Goal: Task Accomplishment & Management: Manage account settings

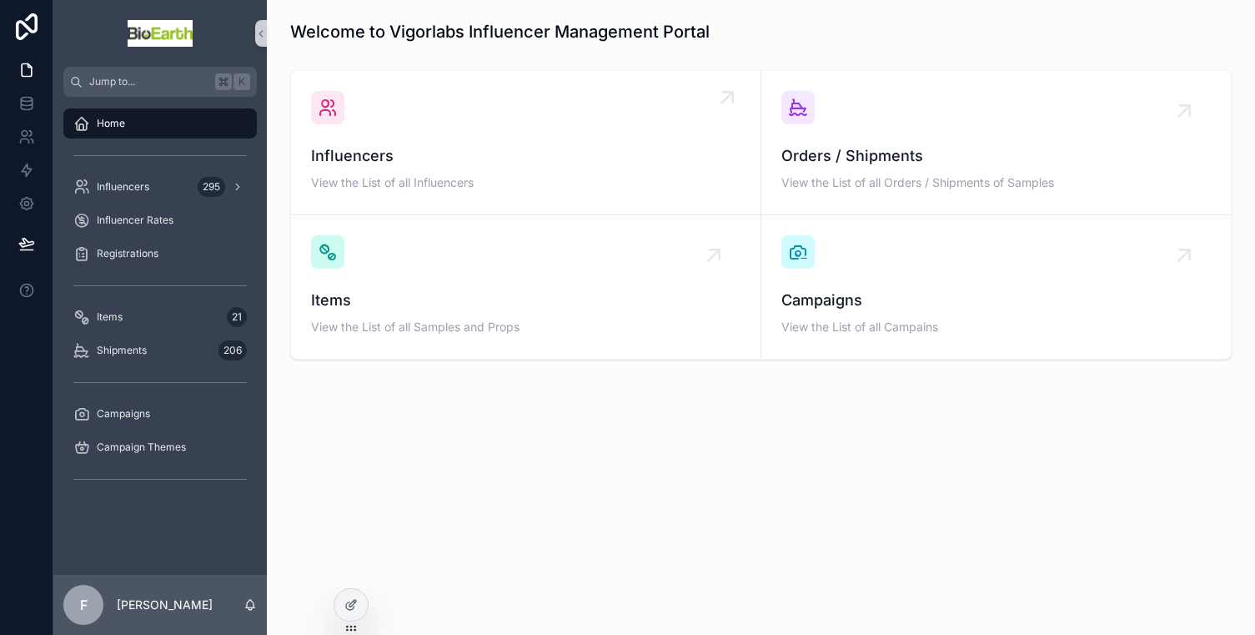
click at [406, 159] on span "Influencers" at bounding box center [525, 155] width 429 height 23
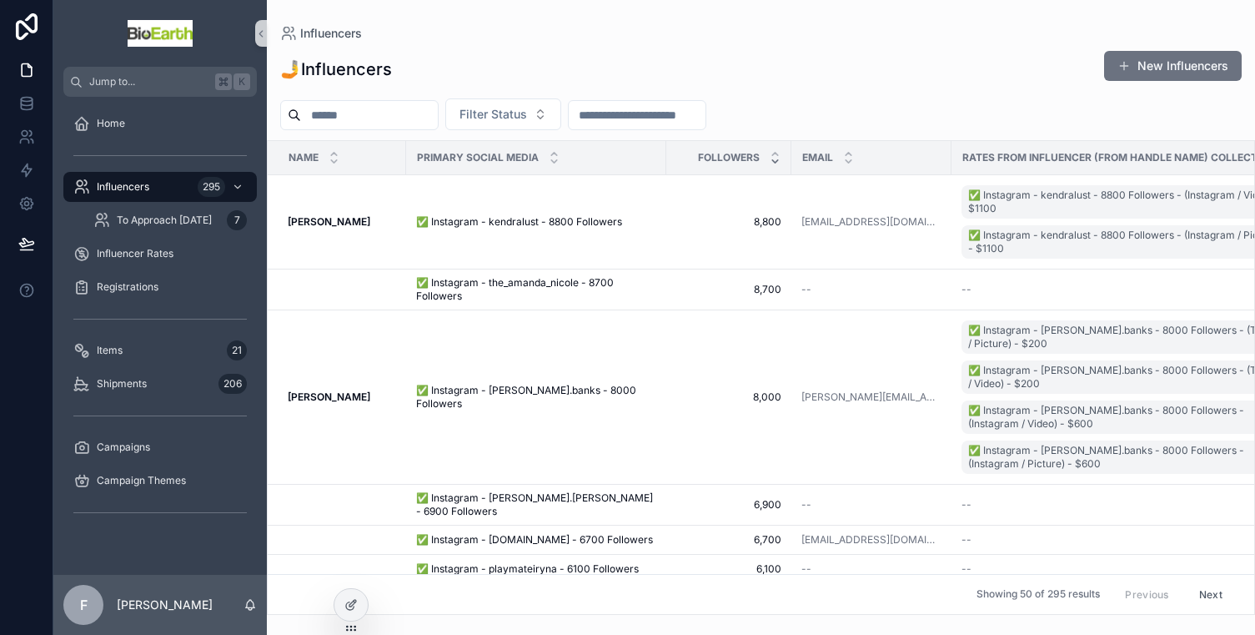
click at [380, 114] on input "scrollable content" at bounding box center [369, 114] width 137 height 23
type input "*****"
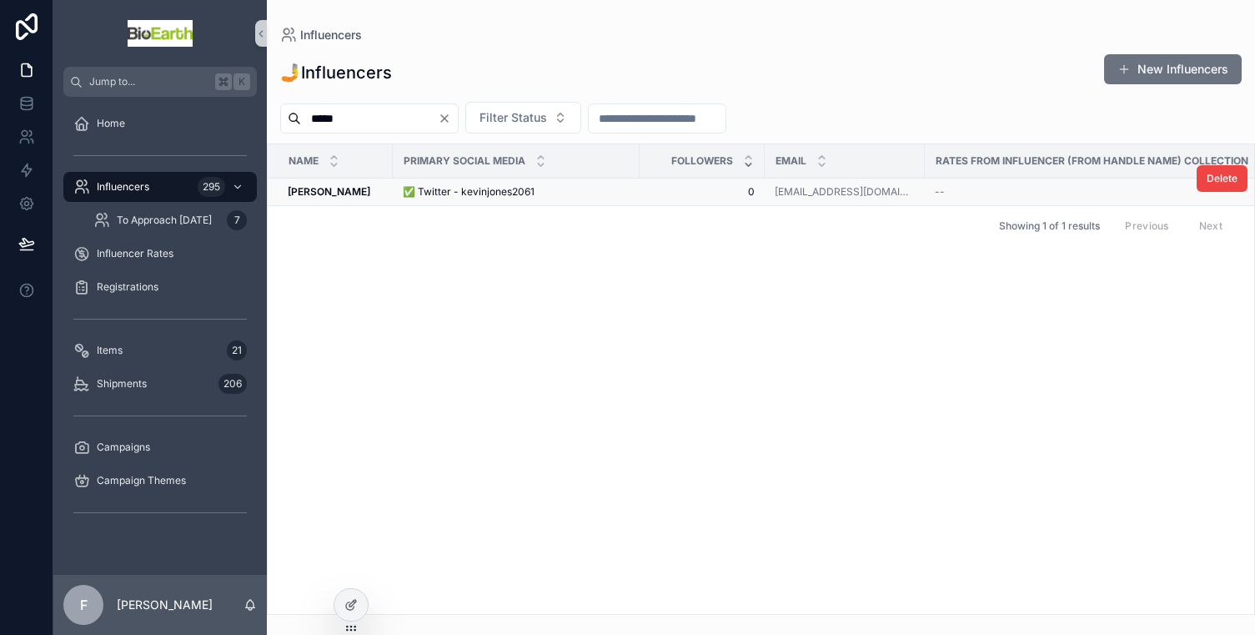
click at [334, 191] on strong "Kevin Jones" at bounding box center [329, 191] width 83 height 13
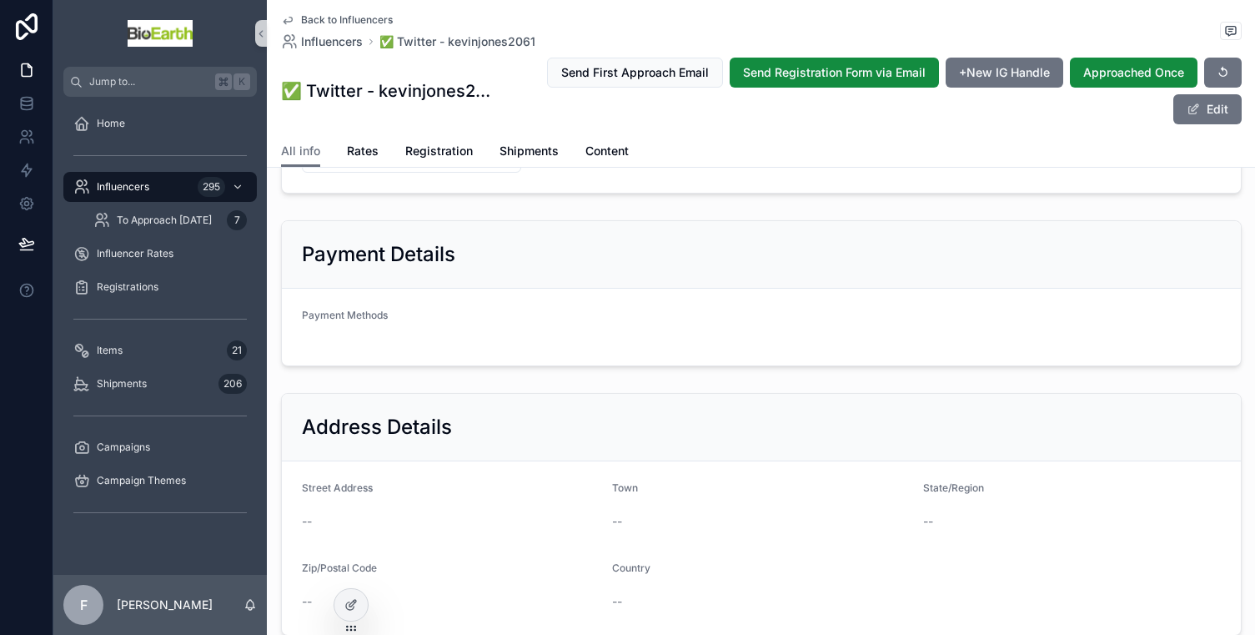
scroll to position [319, 0]
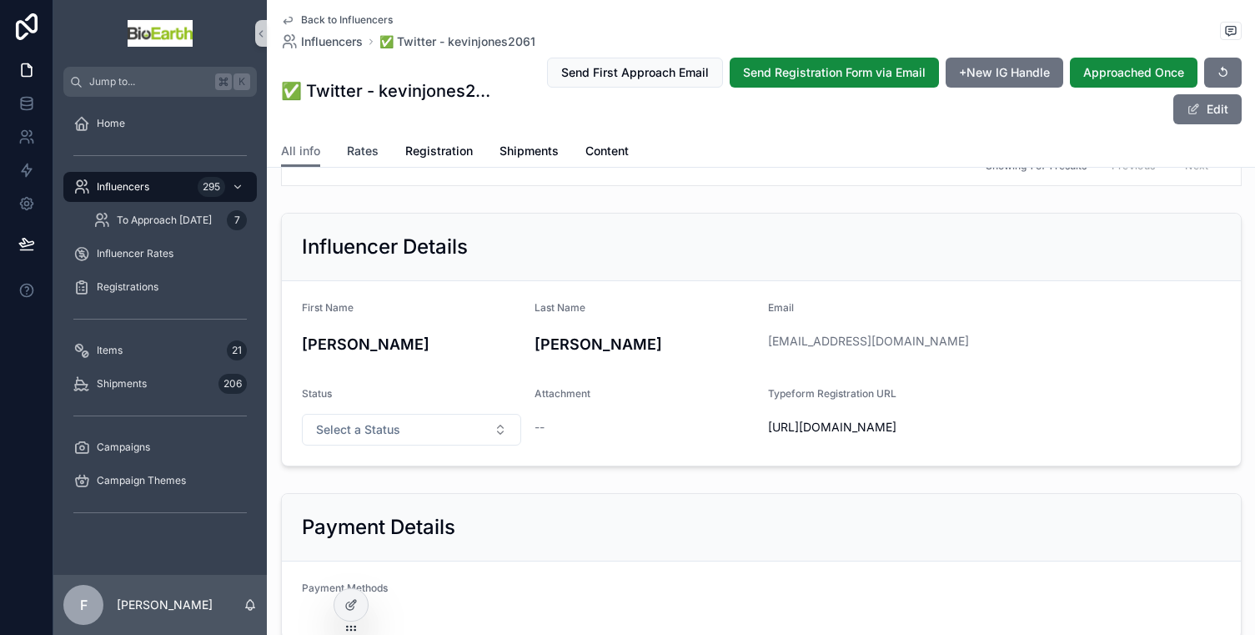
click at [367, 152] on span "Rates" at bounding box center [363, 151] width 32 height 17
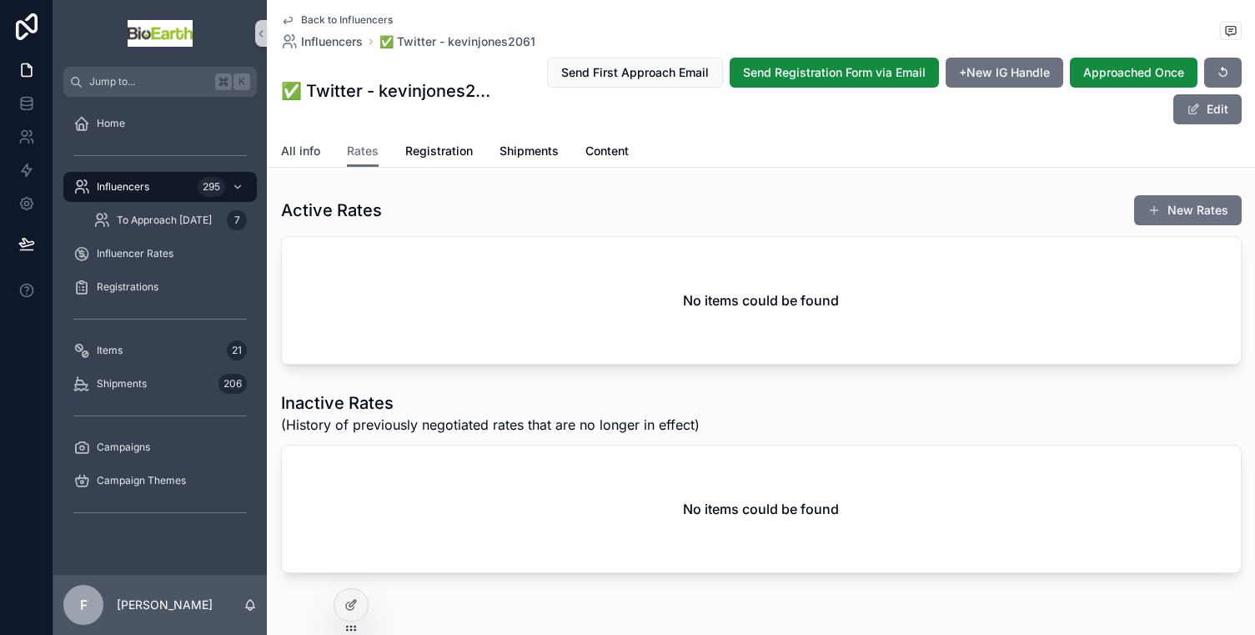
click at [295, 145] on span "All info" at bounding box center [300, 151] width 39 height 17
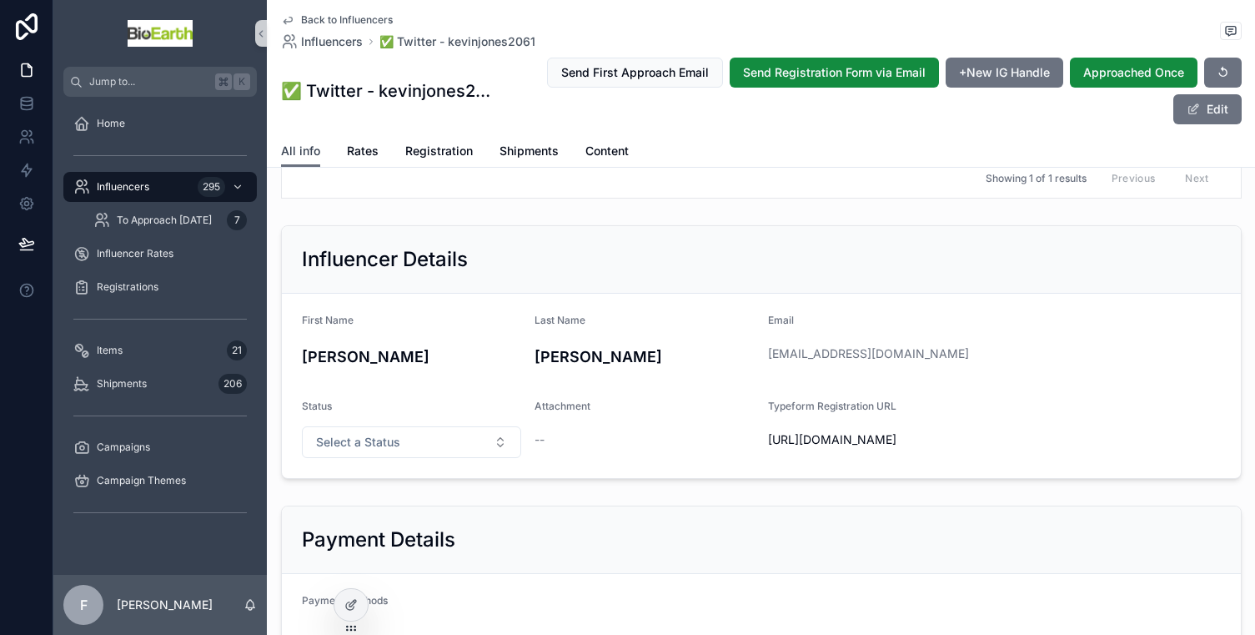
scroll to position [328, 0]
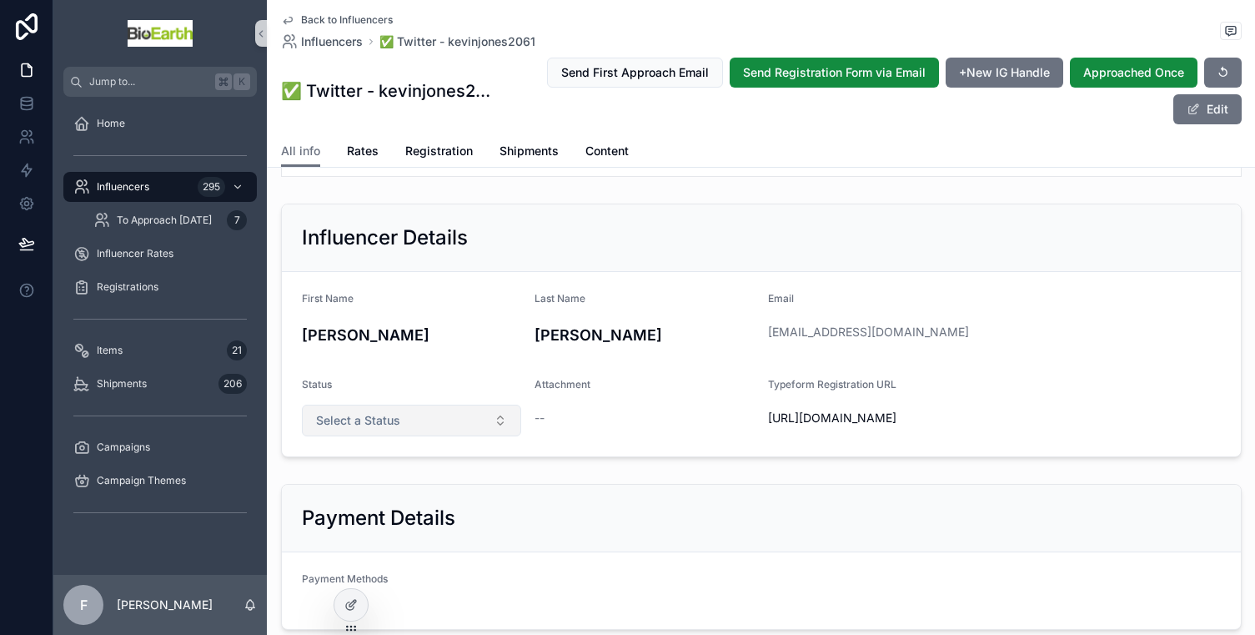
click at [482, 431] on button "Select a Status" at bounding box center [412, 420] width 220 height 32
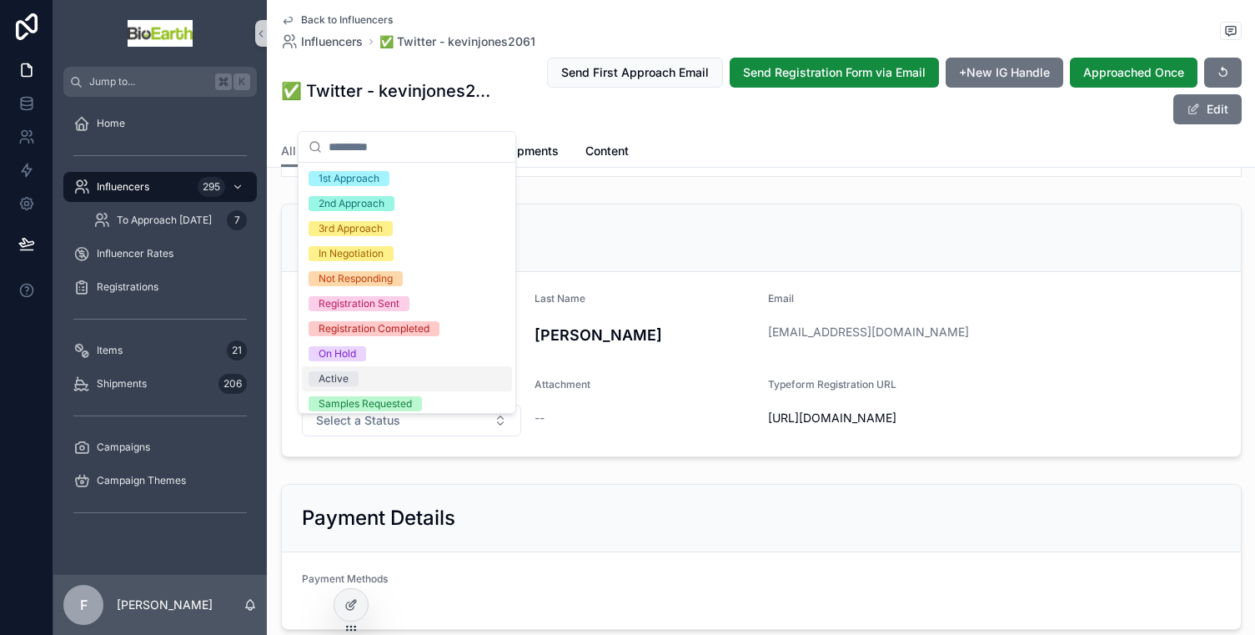
scroll to position [22, 0]
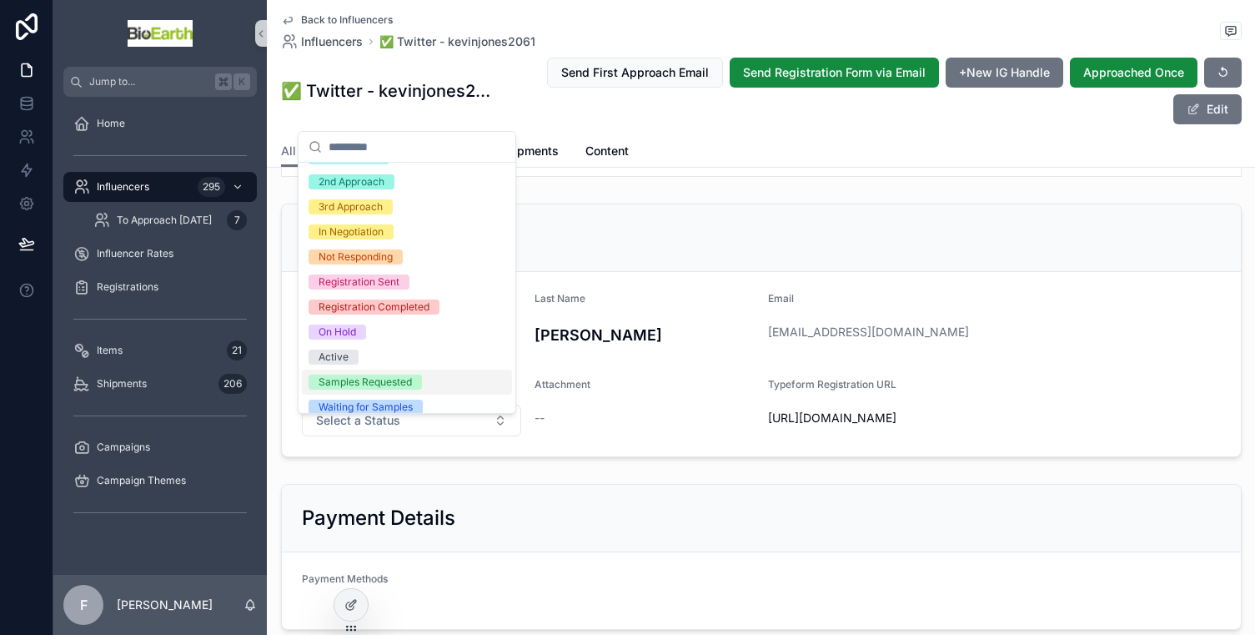
click at [422, 384] on div "Samples Requested" at bounding box center [407, 381] width 210 height 25
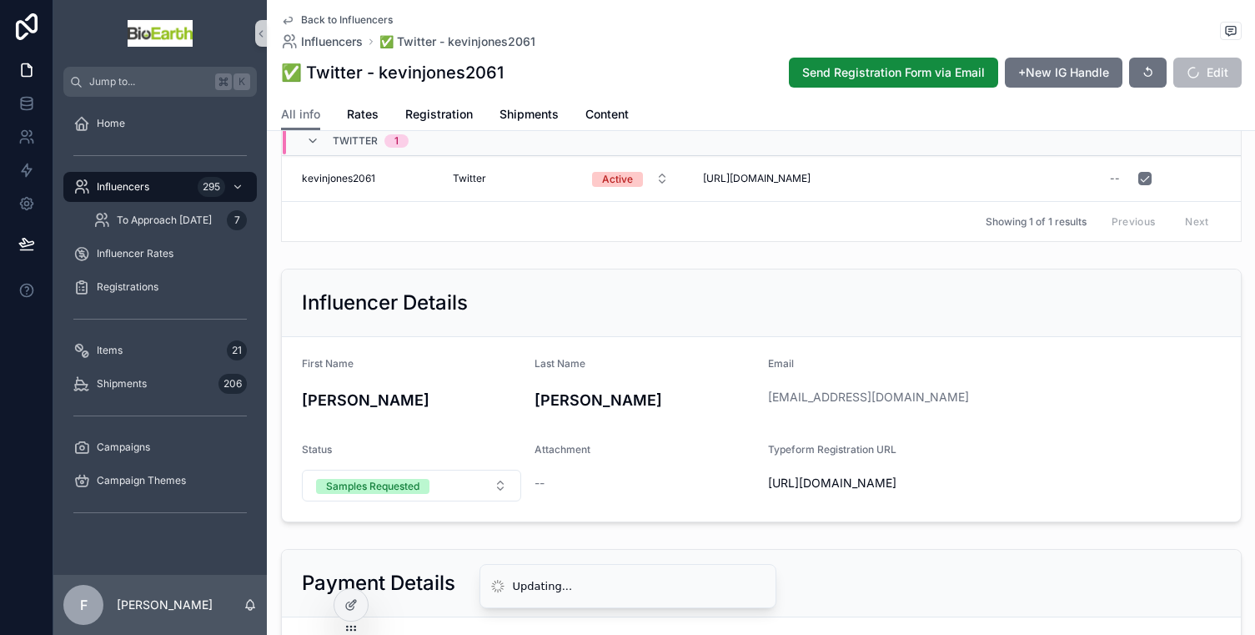
scroll to position [304, 0]
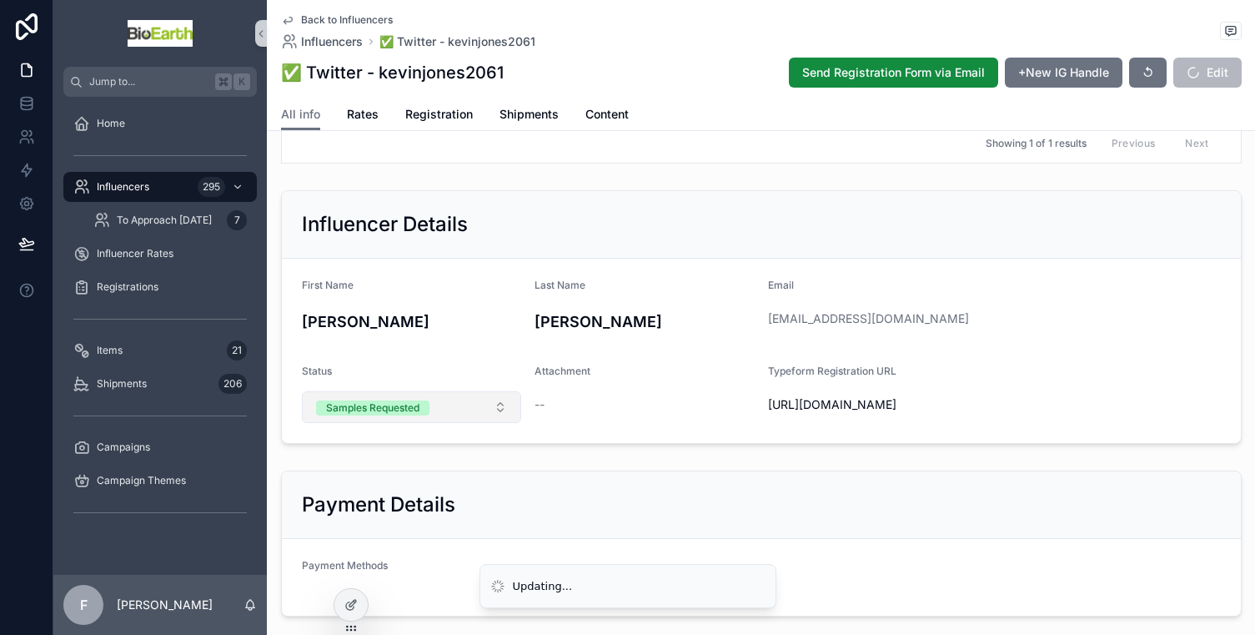
click at [502, 420] on button "Samples Requested" at bounding box center [412, 407] width 220 height 32
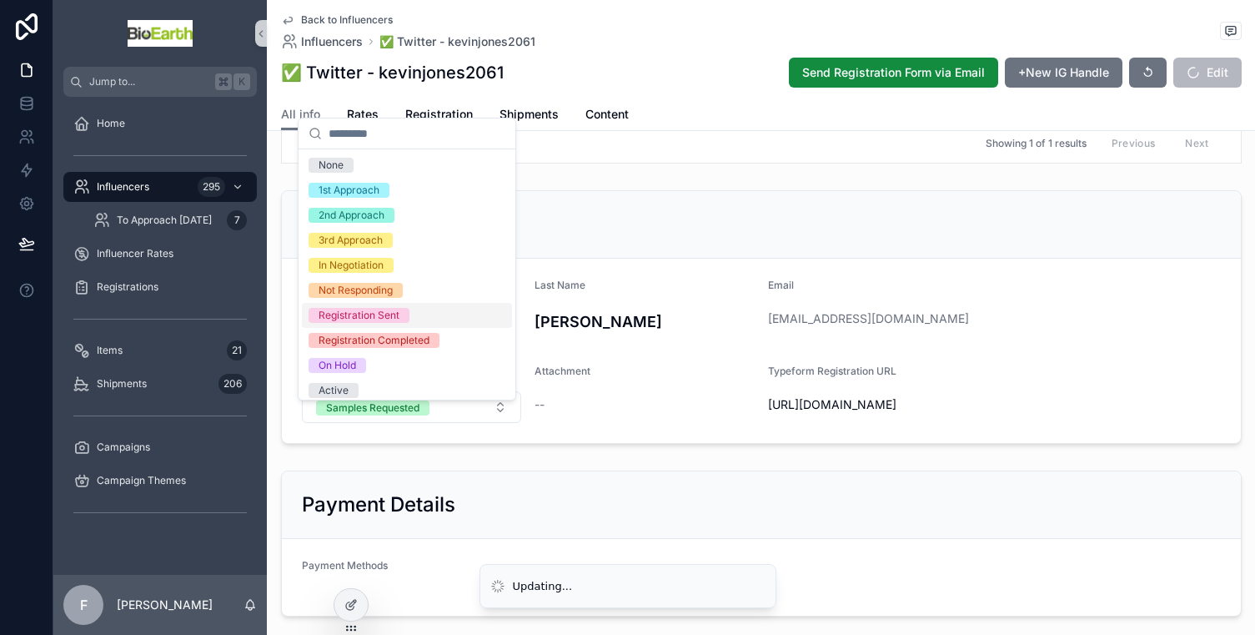
click at [446, 309] on div "Registration Sent" at bounding box center [407, 315] width 210 height 25
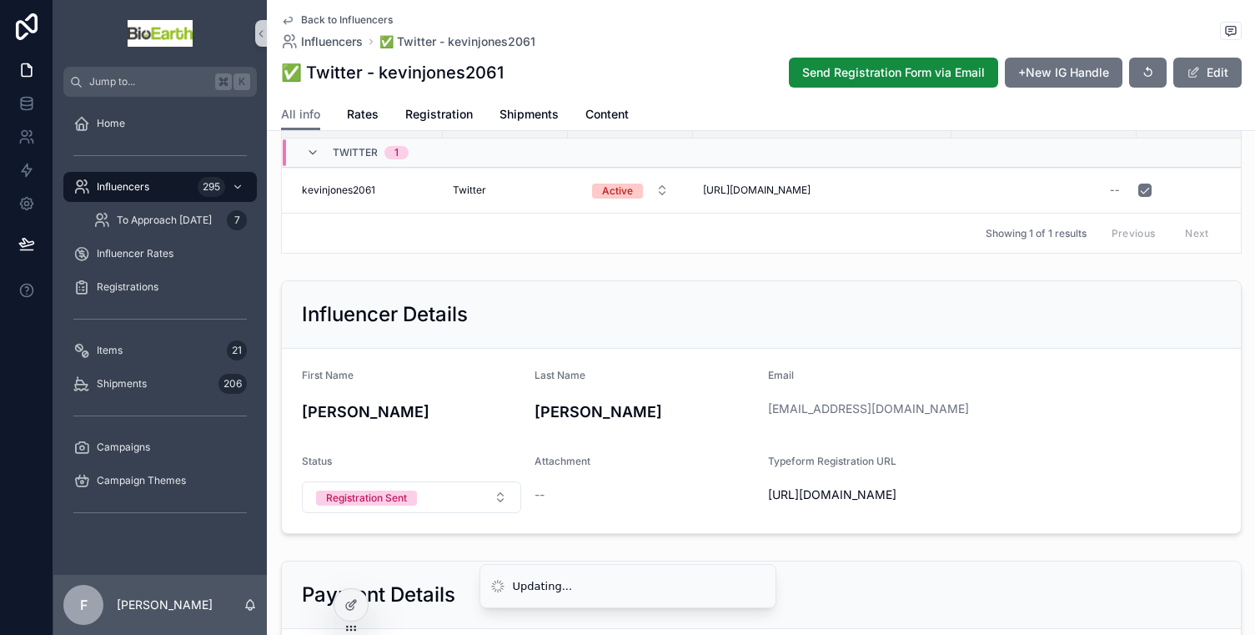
scroll to position [291, 0]
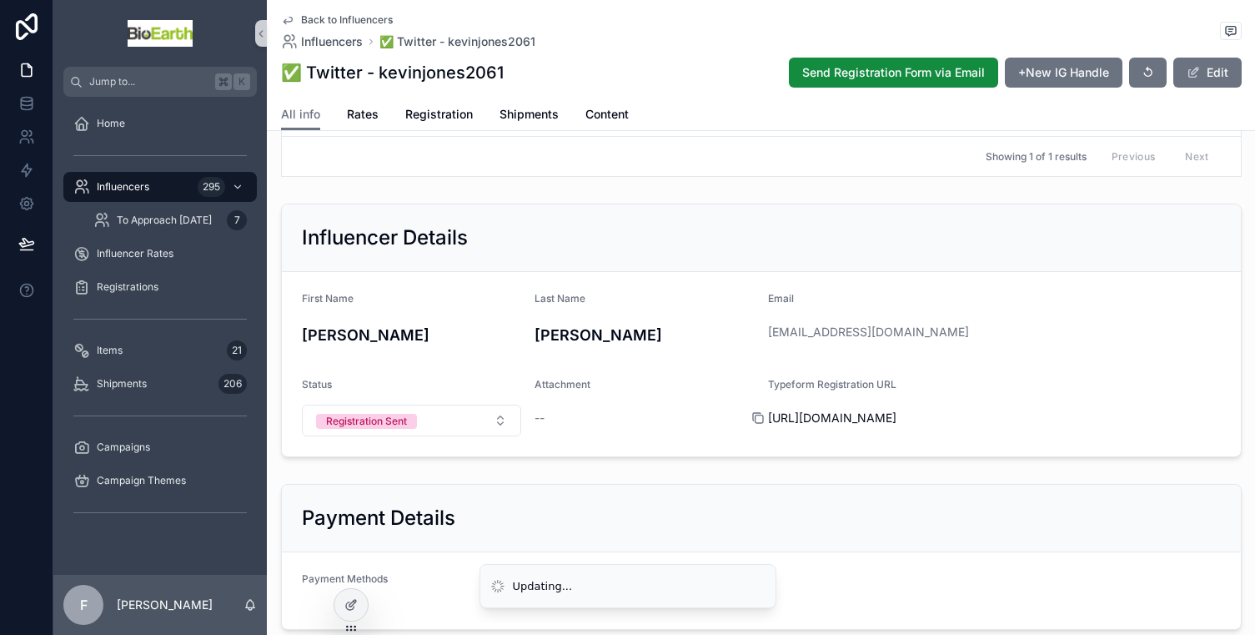
click at [754, 424] on icon "scrollable content" at bounding box center [757, 417] width 13 height 13
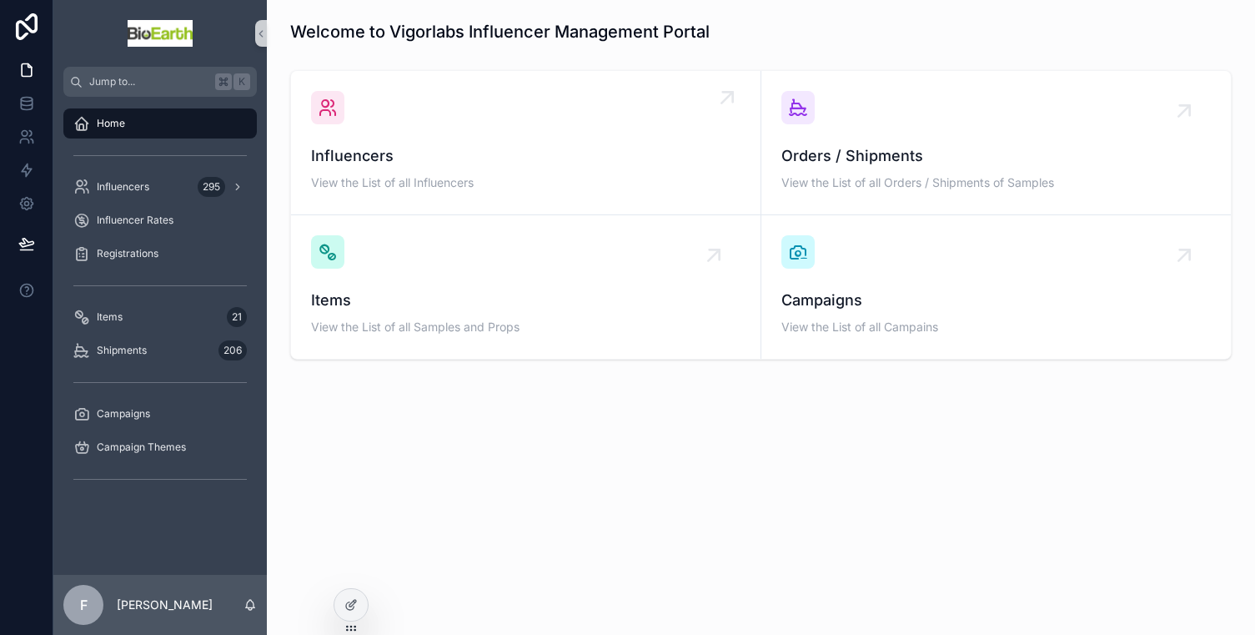
click at [414, 155] on span "Influencers" at bounding box center [525, 155] width 429 height 23
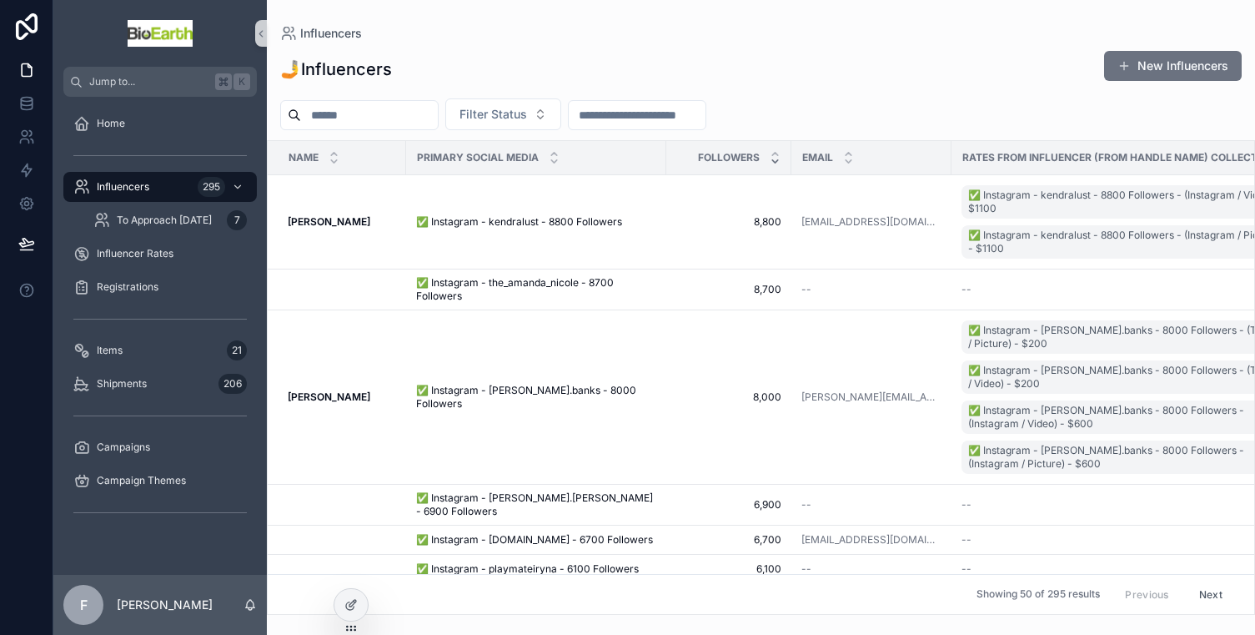
click at [379, 118] on input "scrollable content" at bounding box center [369, 114] width 137 height 23
type input "**********"
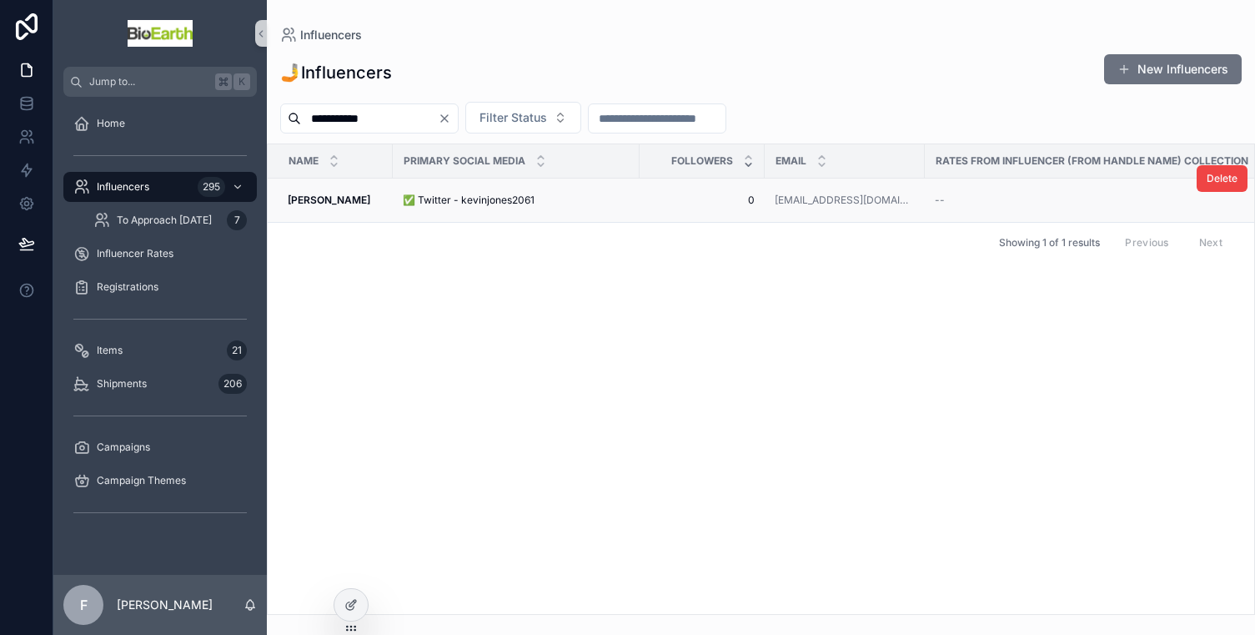
click at [439, 198] on span "✅ Twitter - kevinjones2061" at bounding box center [469, 199] width 132 height 13
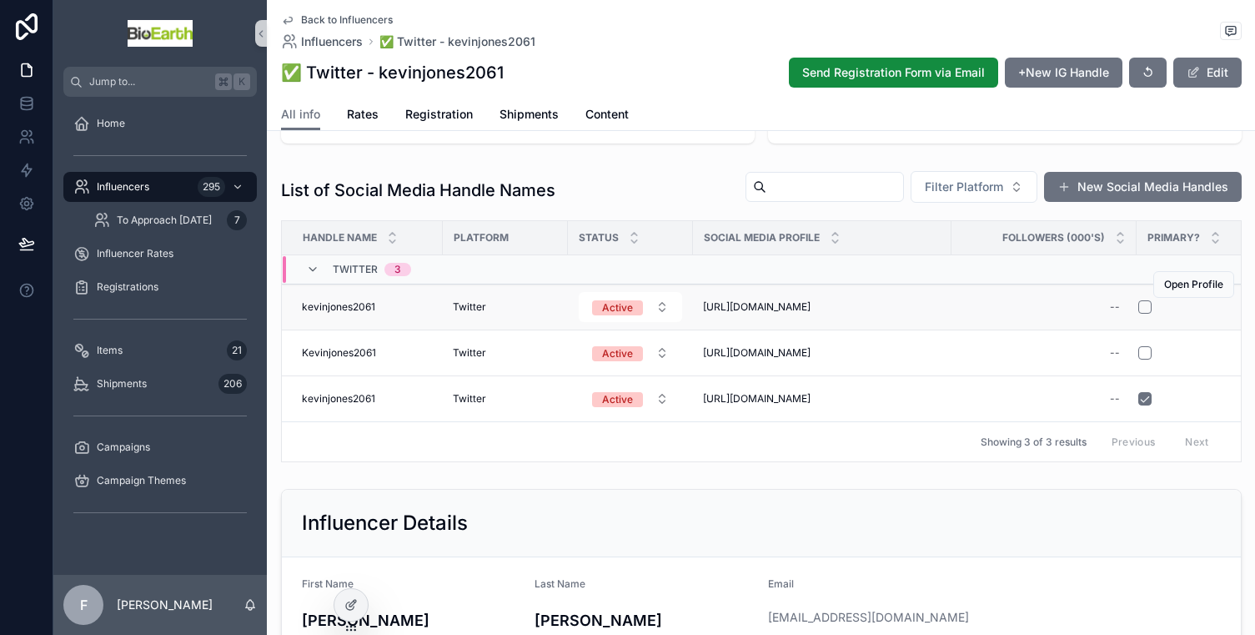
scroll to position [88, 0]
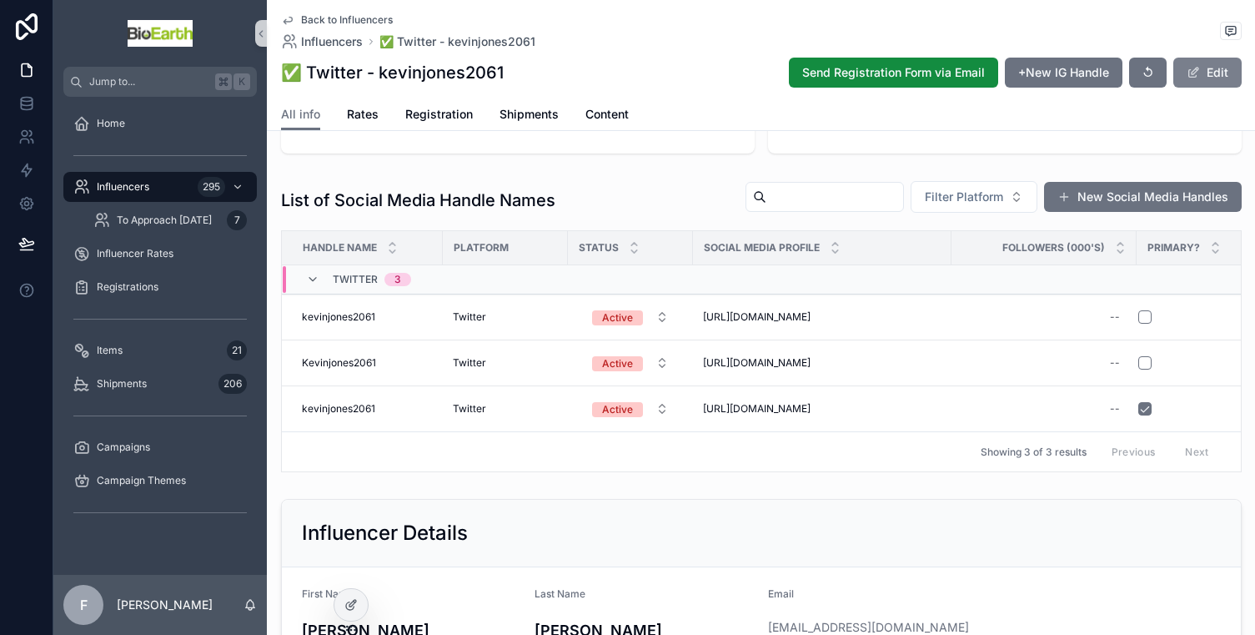
click at [1210, 79] on button "Edit" at bounding box center [1207, 73] width 68 height 30
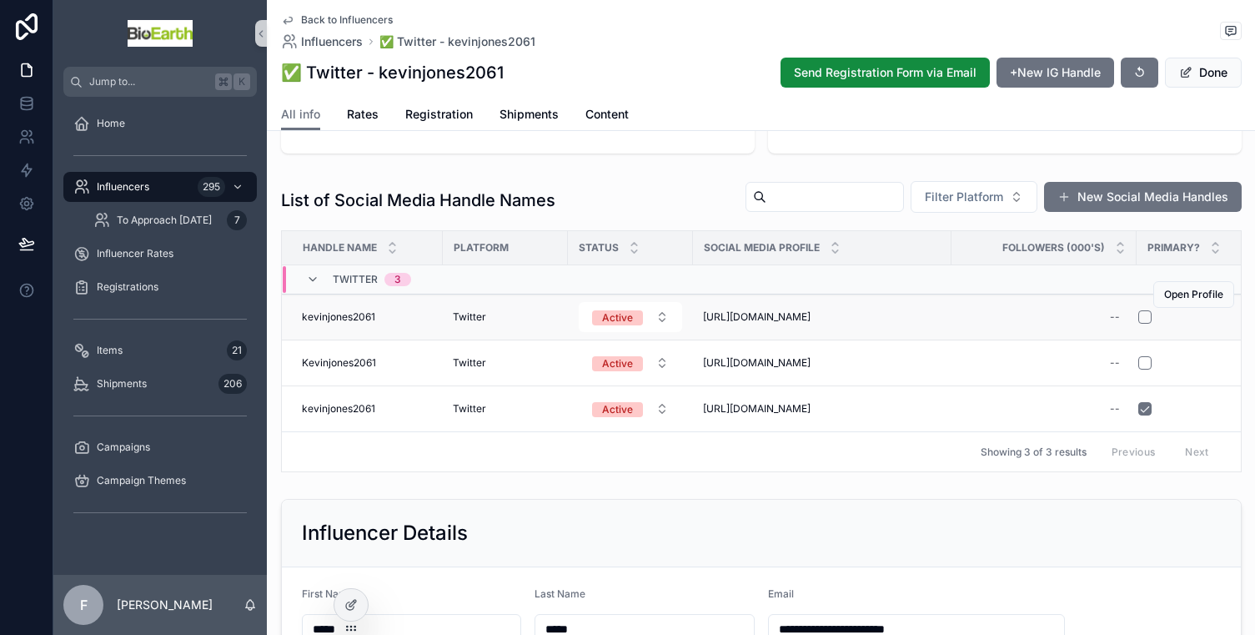
click at [932, 319] on div "[URL][DOMAIN_NAME] [URL][DOMAIN_NAME]" at bounding box center [822, 316] width 238 height 13
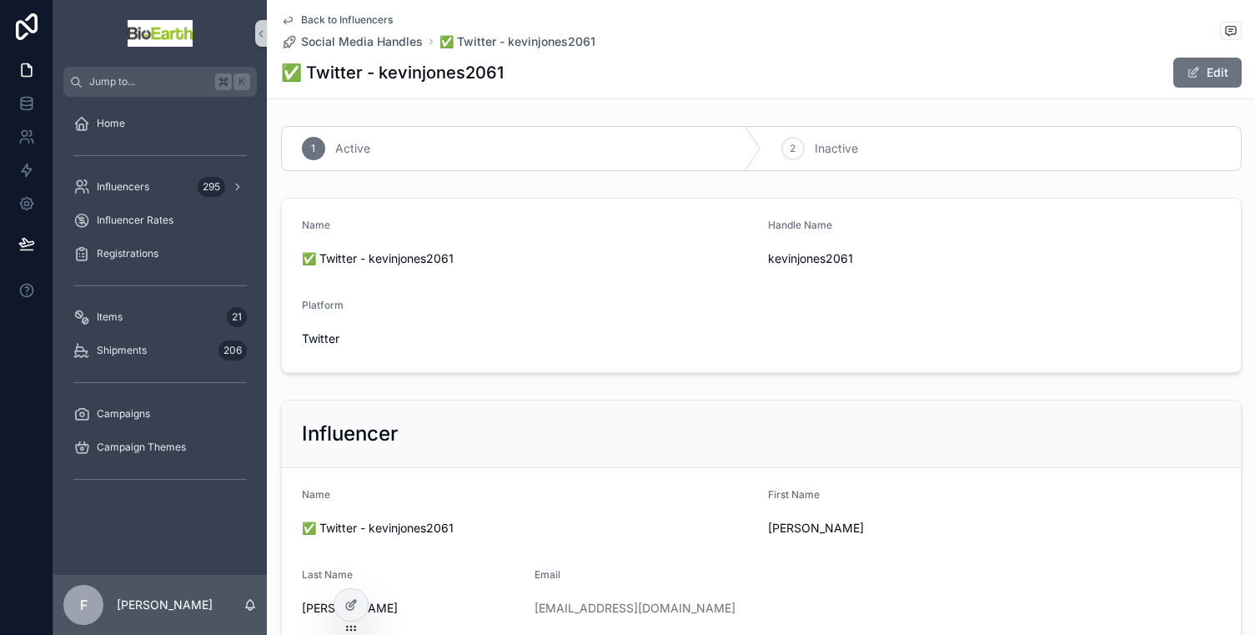
click at [293, 18] on link "Back to Influencers" at bounding box center [337, 19] width 112 height 13
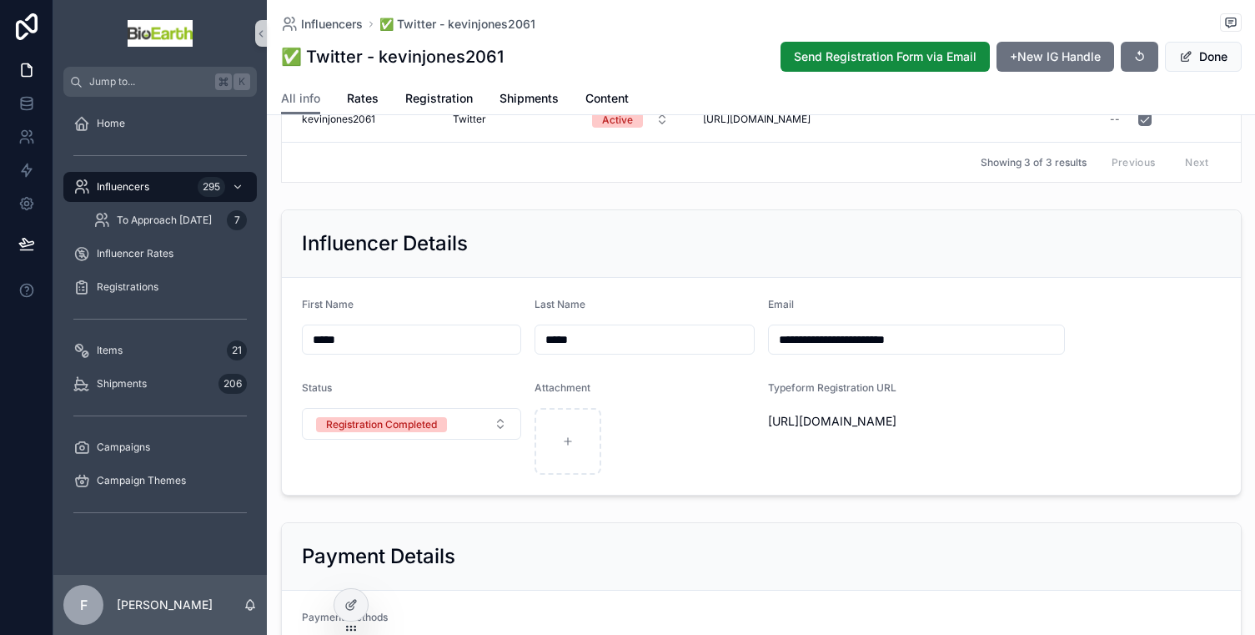
scroll to position [430, 0]
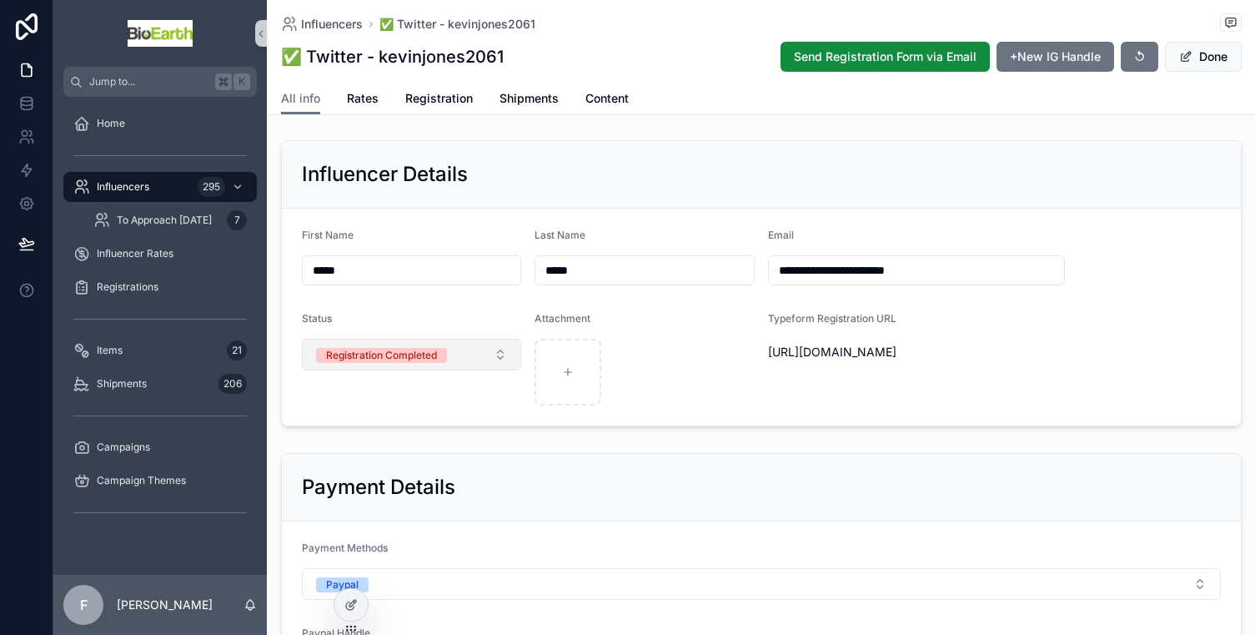
click at [494, 359] on button "Registration Completed" at bounding box center [412, 355] width 220 height 32
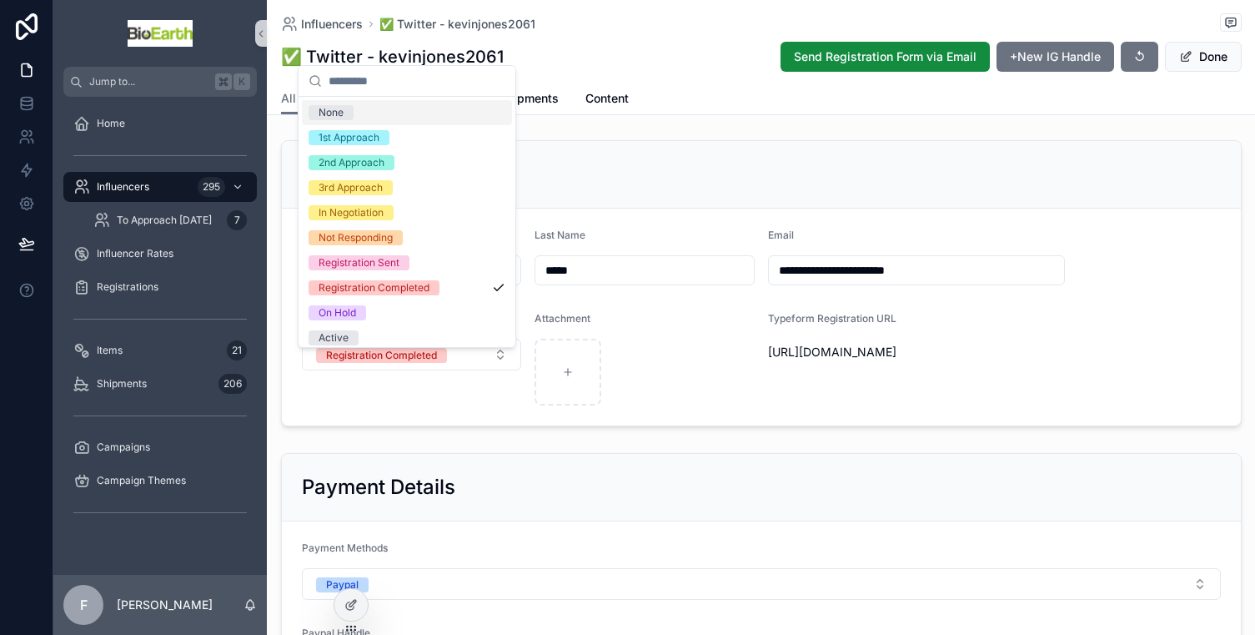
click at [461, 425] on form "**********" at bounding box center [761, 316] width 959 height 217
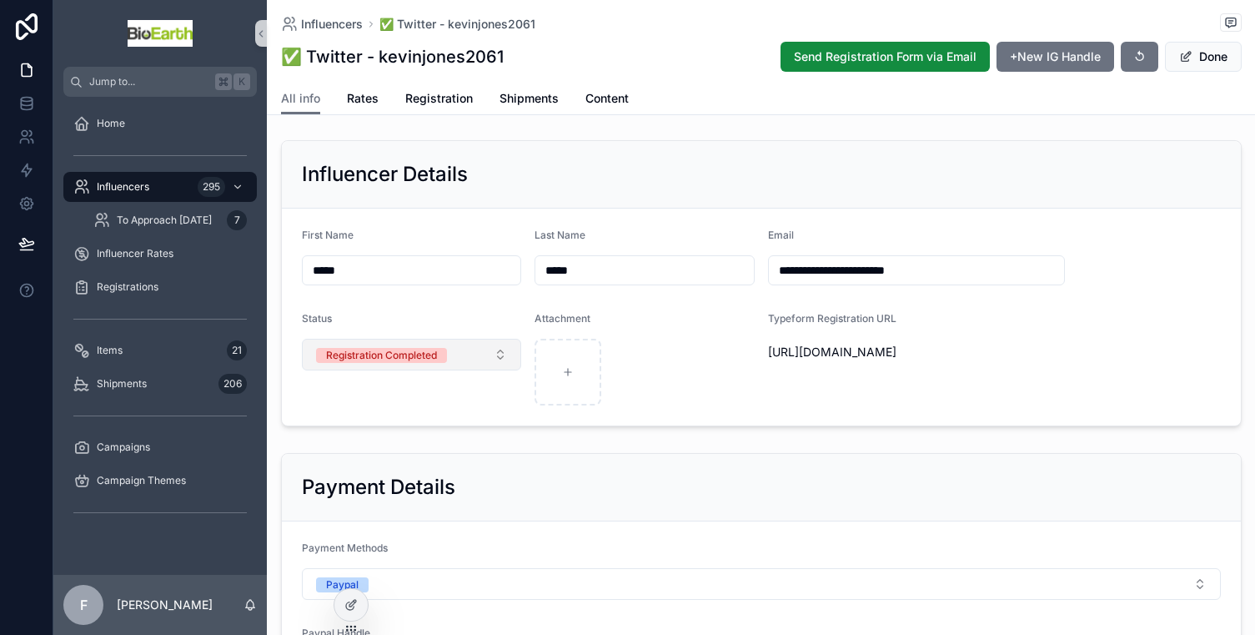
click at [473, 370] on button "Registration Completed" at bounding box center [412, 355] width 220 height 32
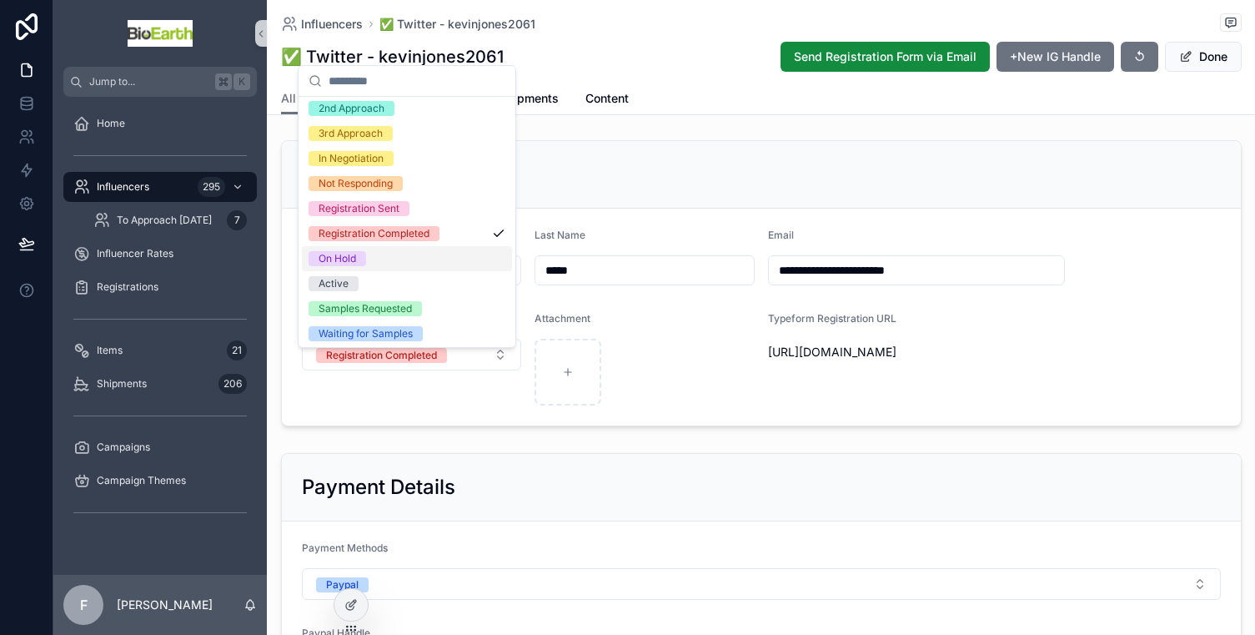
scroll to position [57, 0]
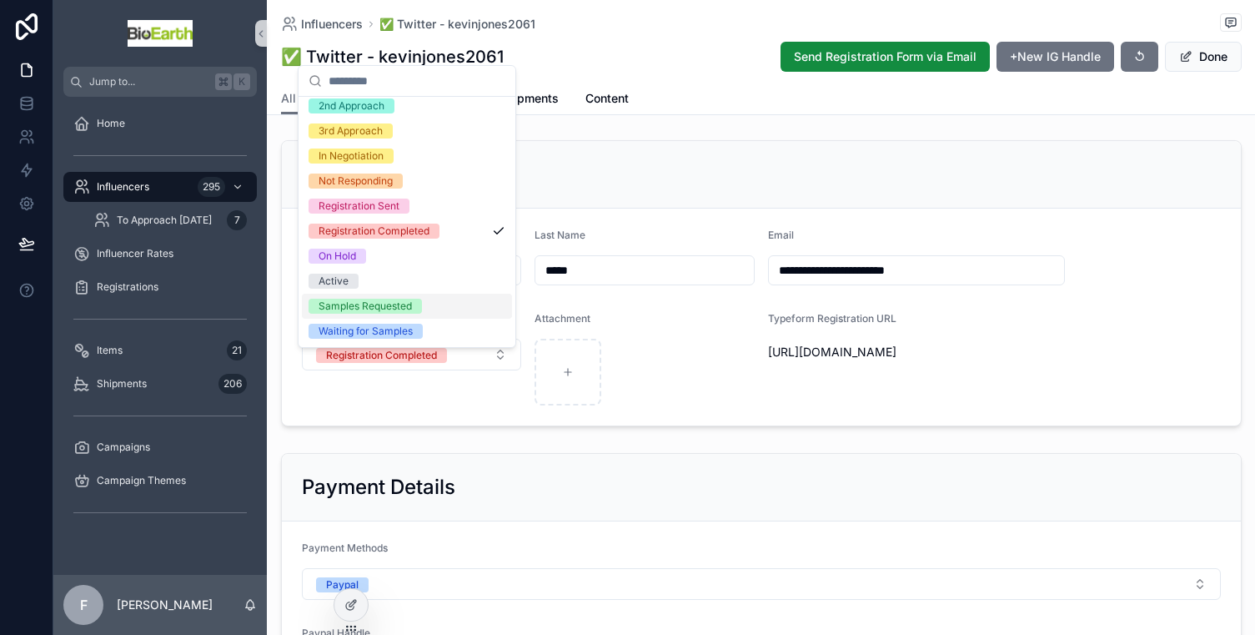
click at [408, 303] on div "Samples Requested" at bounding box center [365, 305] width 93 height 15
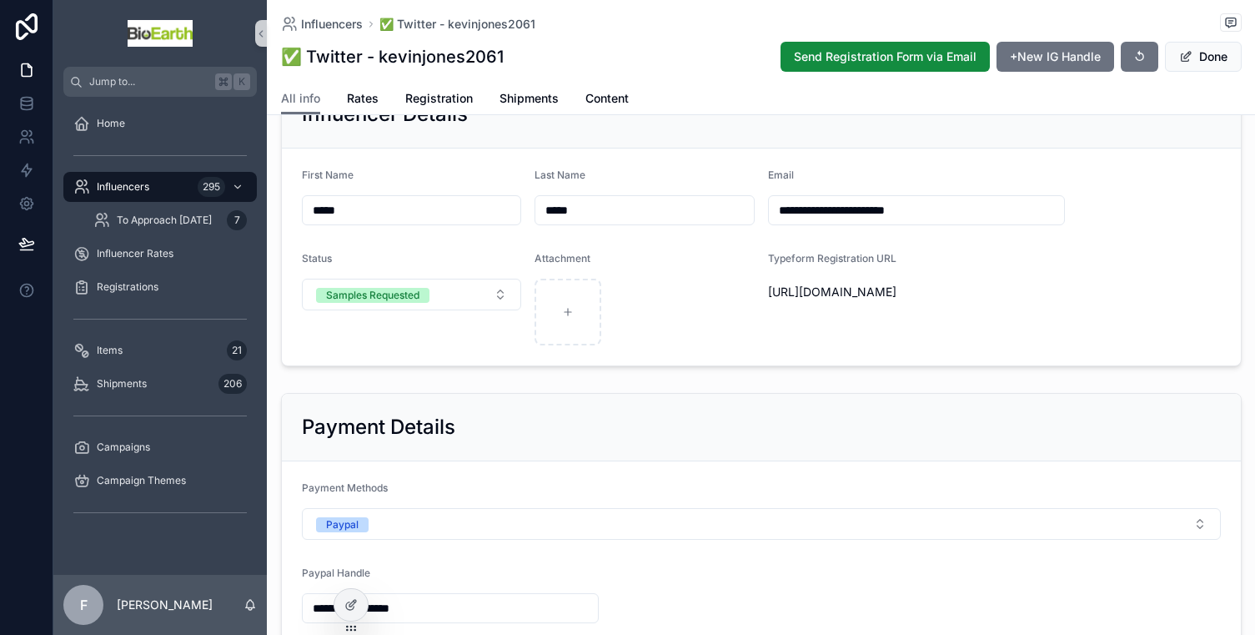
scroll to position [362, 0]
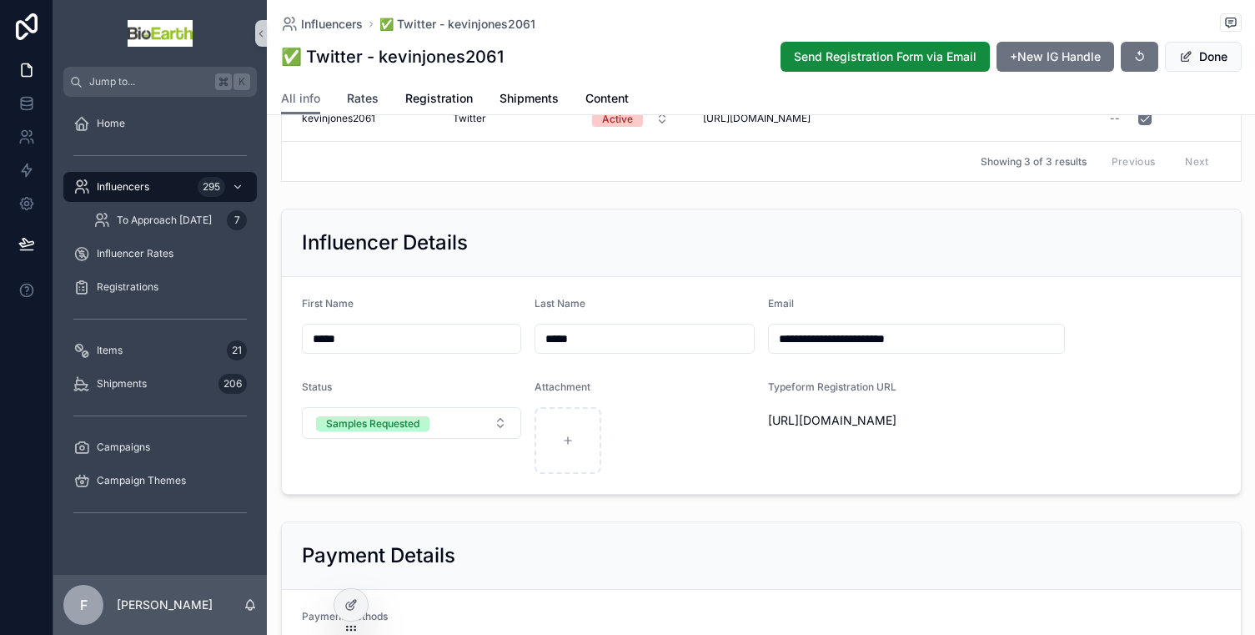
click at [354, 102] on span "Rates" at bounding box center [363, 98] width 32 height 17
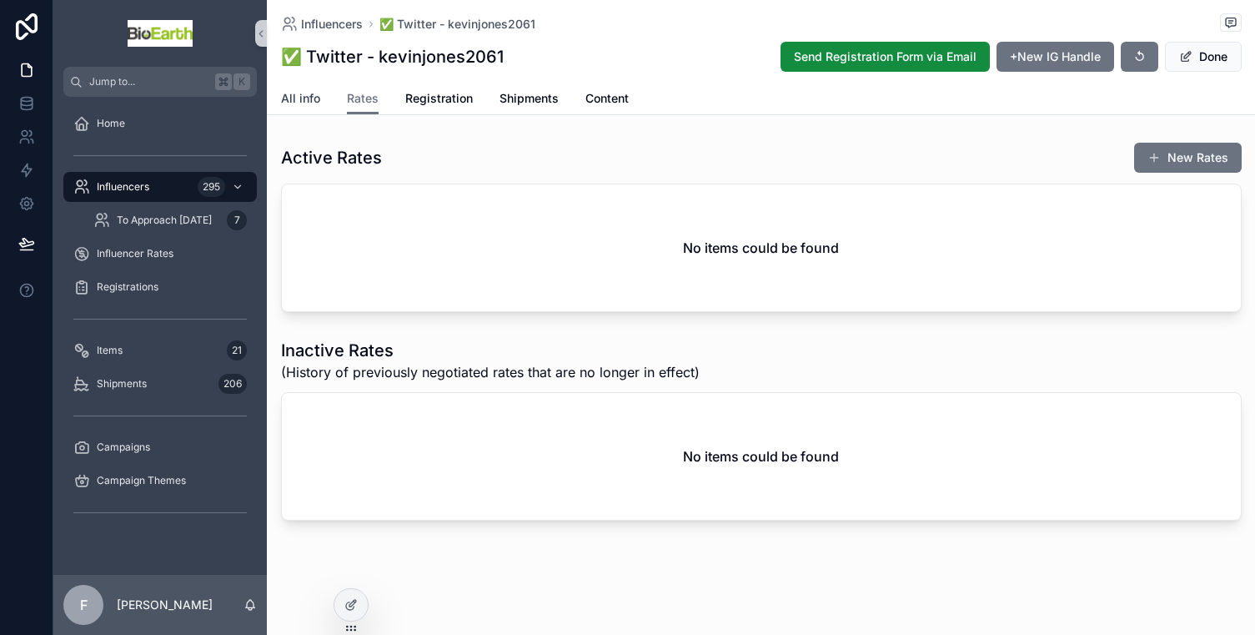
click at [313, 101] on span "All info" at bounding box center [300, 98] width 39 height 17
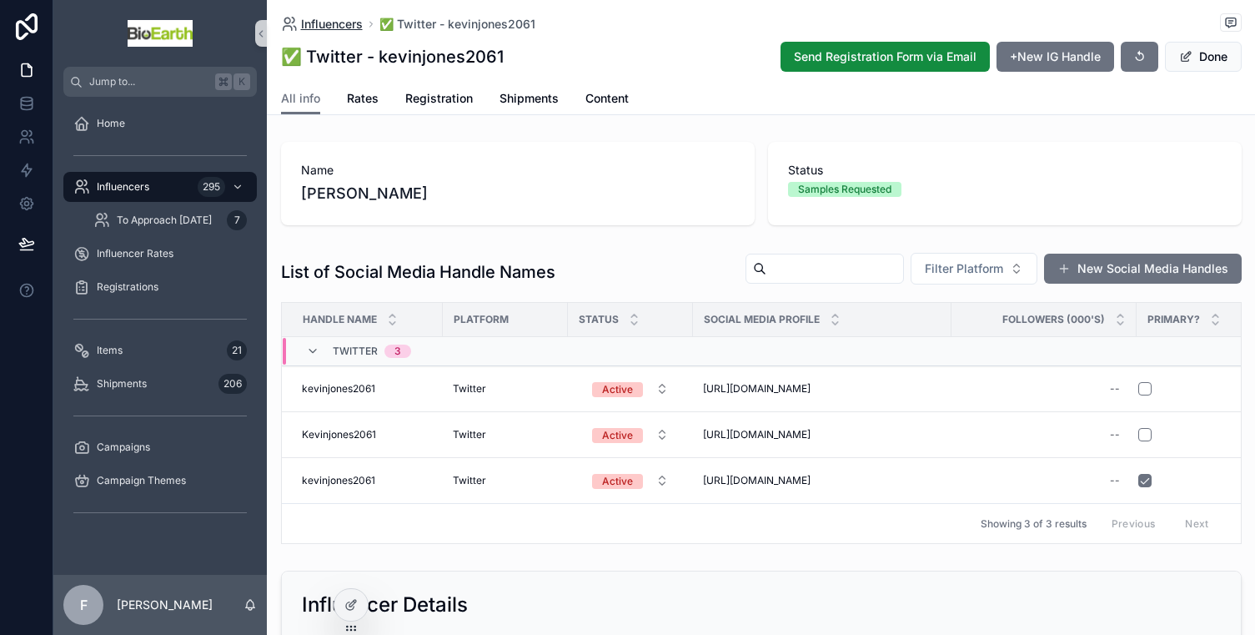
click at [311, 27] on span "Influencers" at bounding box center [332, 24] width 62 height 17
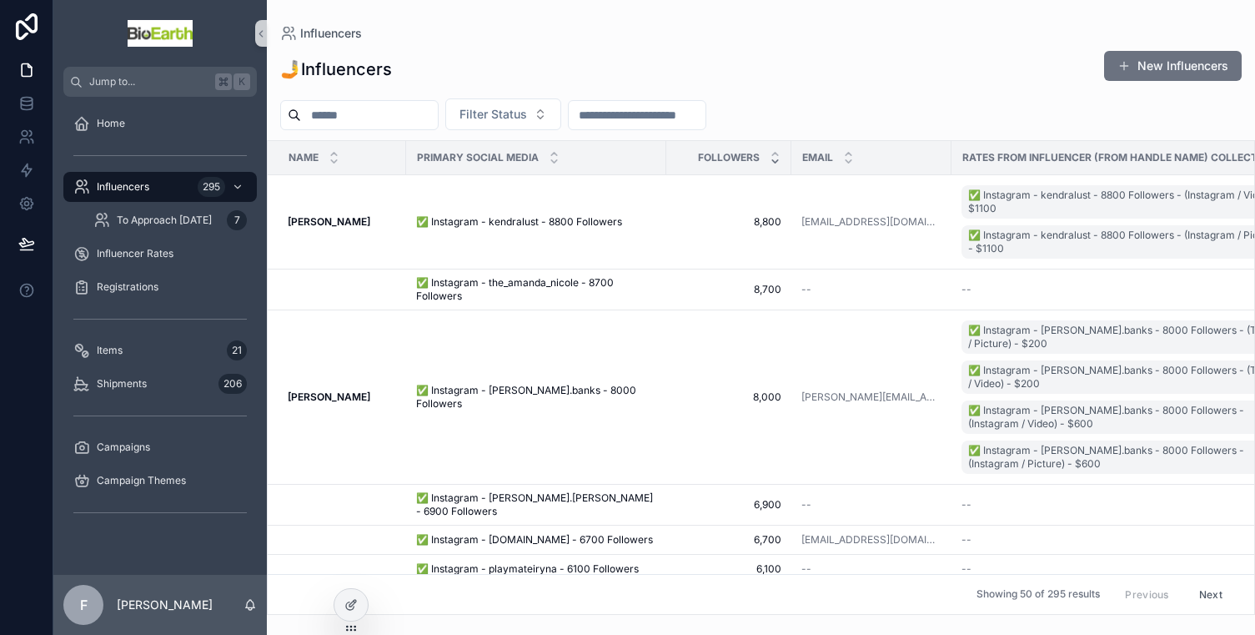
click at [357, 118] on input "scrollable content" at bounding box center [369, 114] width 137 height 23
type input "**********"
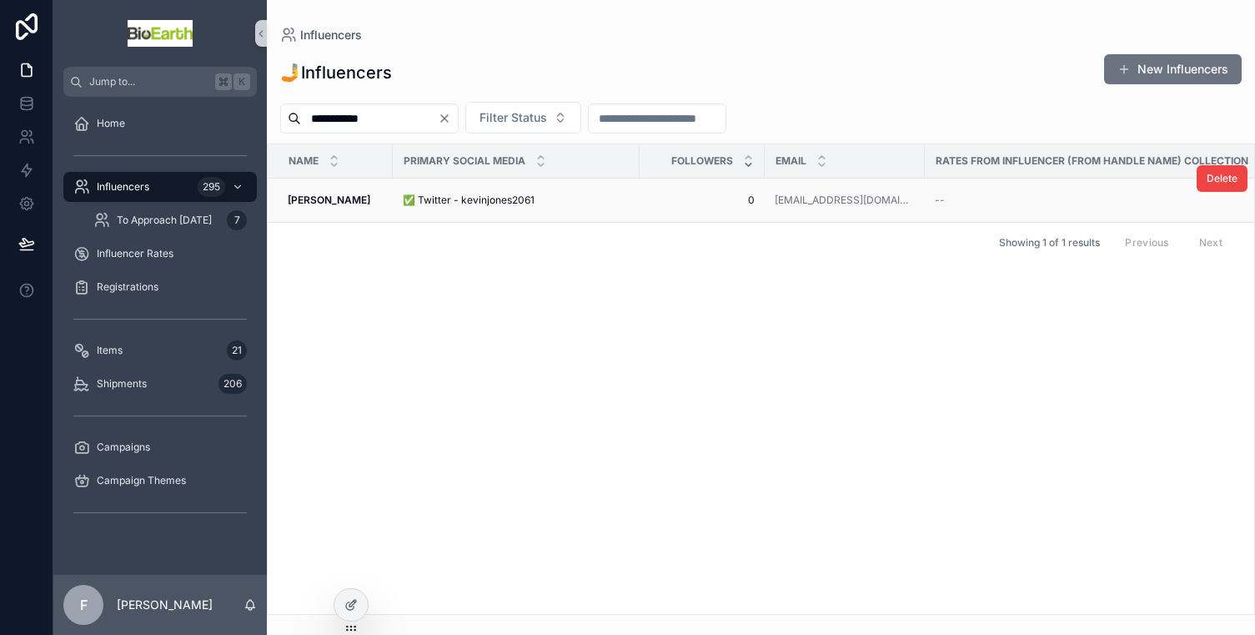
click at [500, 200] on span "✅ Twitter - kevinjones2061" at bounding box center [469, 199] width 132 height 13
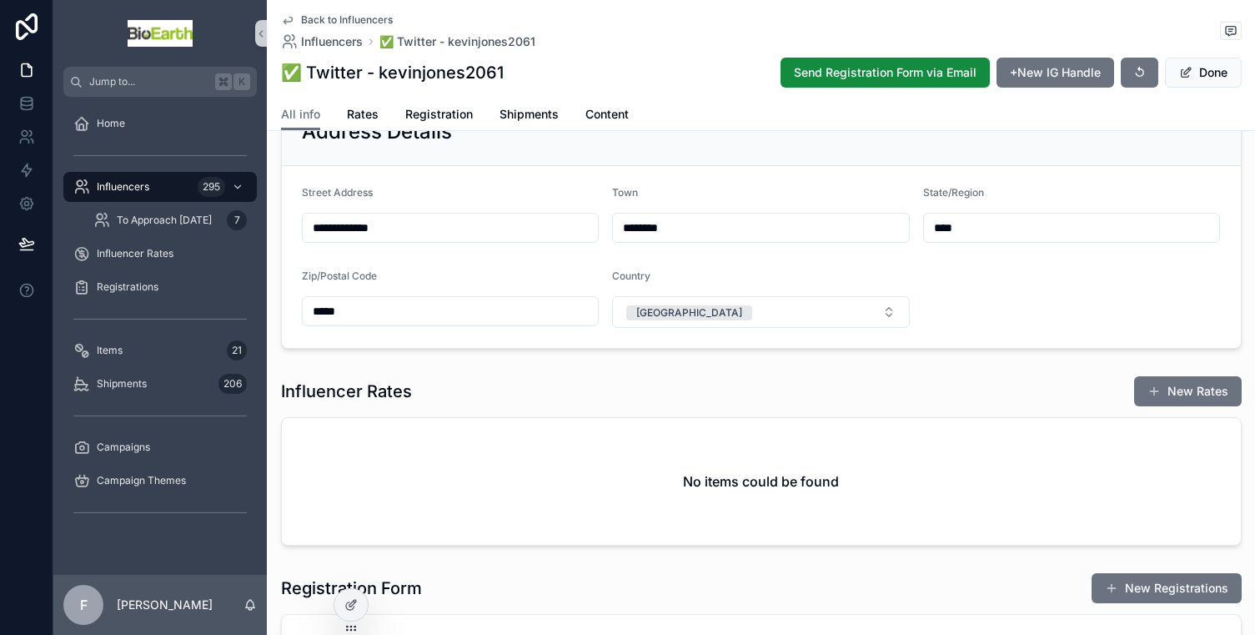
scroll to position [1101, 0]
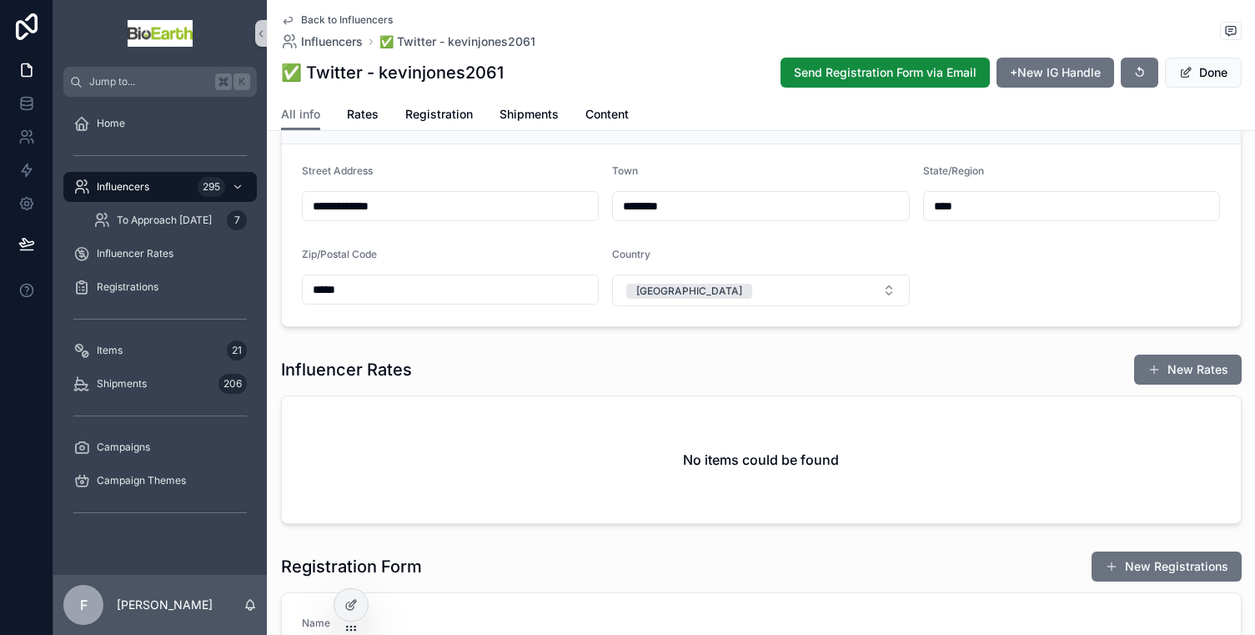
drag, startPoint x: 1175, startPoint y: 386, endPoint x: 1153, endPoint y: 384, distance: 21.7
click at [1175, 384] on button "New Rates" at bounding box center [1188, 369] width 108 height 30
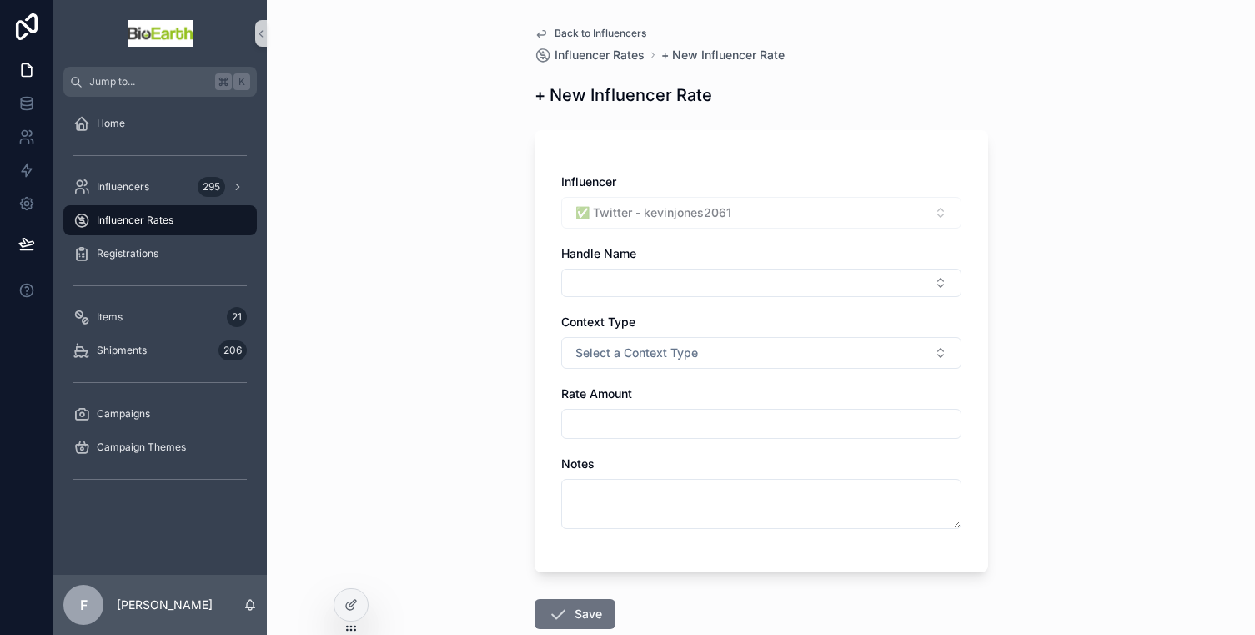
click at [692, 422] on input "scrollable content" at bounding box center [761, 423] width 399 height 23
type input "*****"
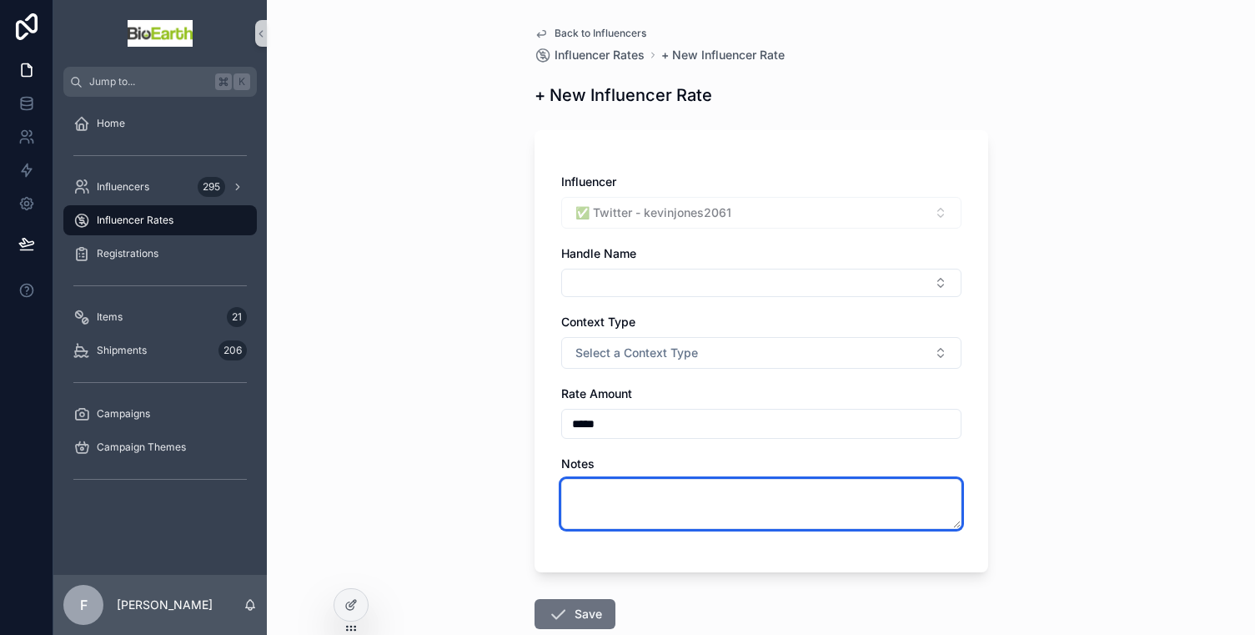
click at [636, 489] on textarea "scrollable content" at bounding box center [761, 504] width 400 height 50
drag, startPoint x: 681, startPoint y: 499, endPoint x: 693, endPoint y: 481, distance: 21.0
click at [682, 499] on textarea "**********" at bounding box center [761, 504] width 400 height 50
type textarea "**********"
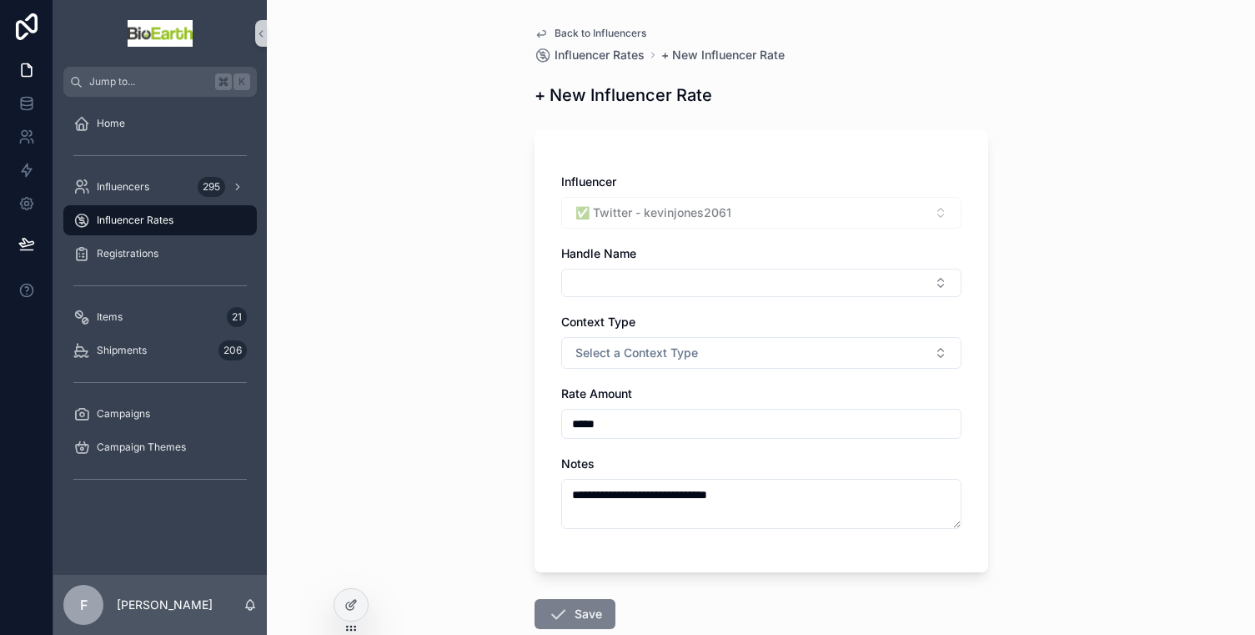
click at [565, 608] on button "Save" at bounding box center [574, 614] width 81 height 30
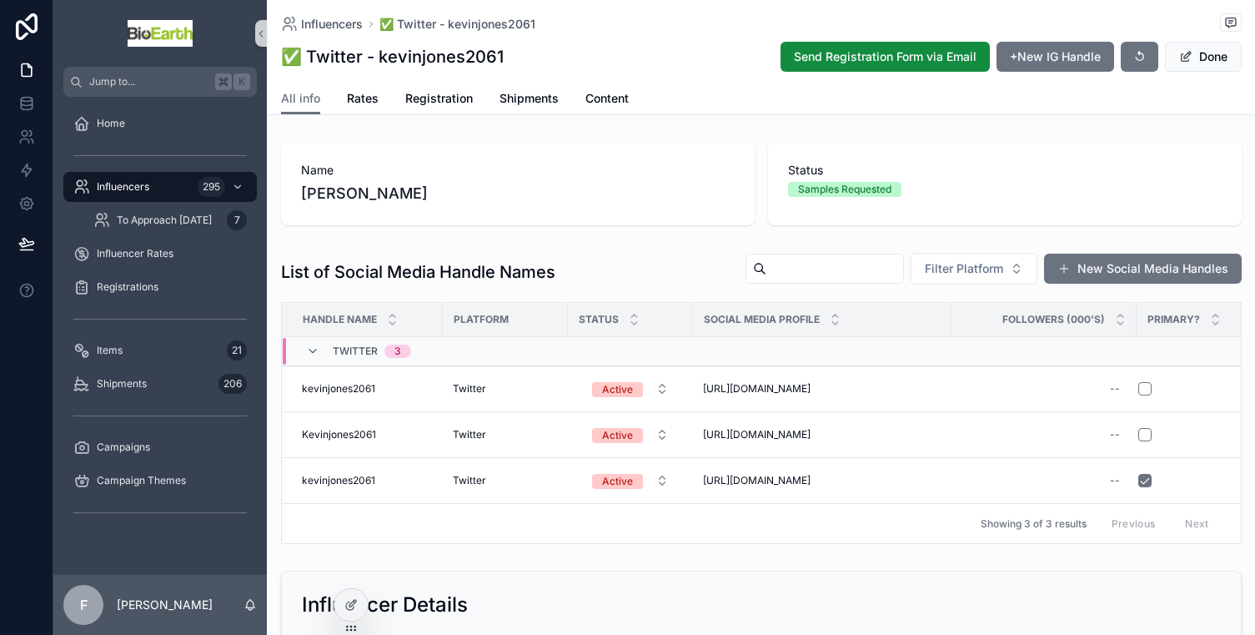
click at [612, 280] on div "List of Social Media Handle Names Filter Platform New Social Media Handles" at bounding box center [761, 272] width 961 height 40
click at [364, 98] on span "Rates" at bounding box center [363, 98] width 32 height 17
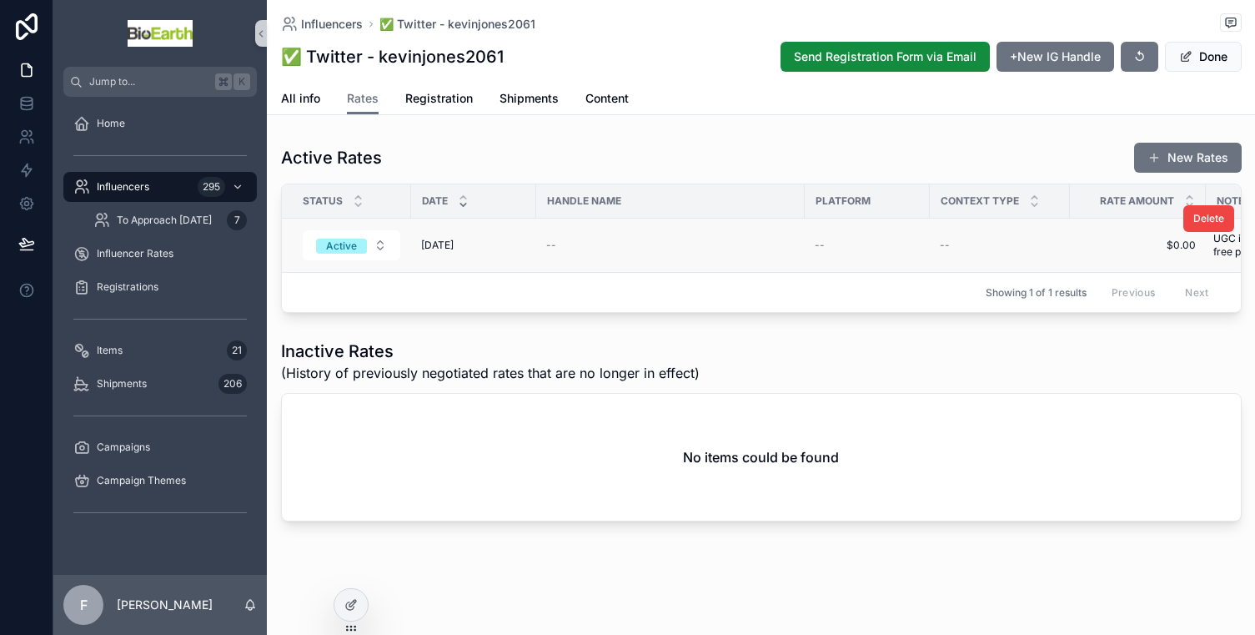
click at [636, 236] on td "--" at bounding box center [670, 245] width 268 height 54
click at [637, 238] on div "--" at bounding box center [670, 244] width 248 height 13
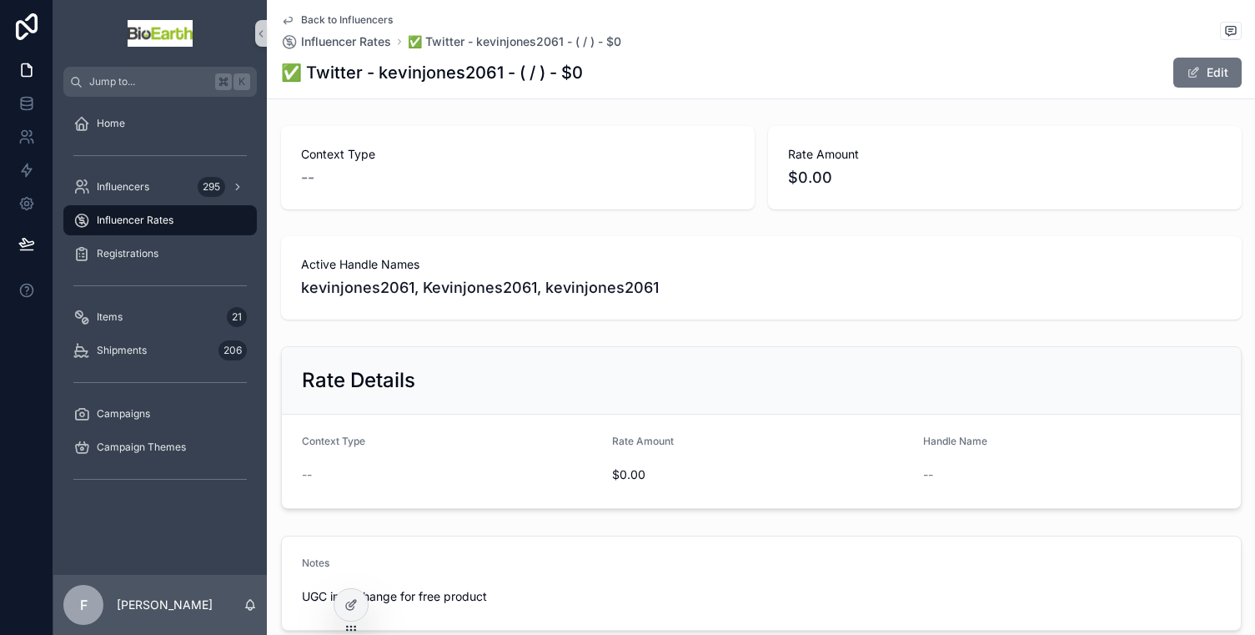
click at [409, 168] on div "--" at bounding box center [518, 177] width 434 height 23
click at [464, 38] on span "✅ Twitter - kevinjones2061 - ( / ) - $0" at bounding box center [514, 41] width 213 height 17
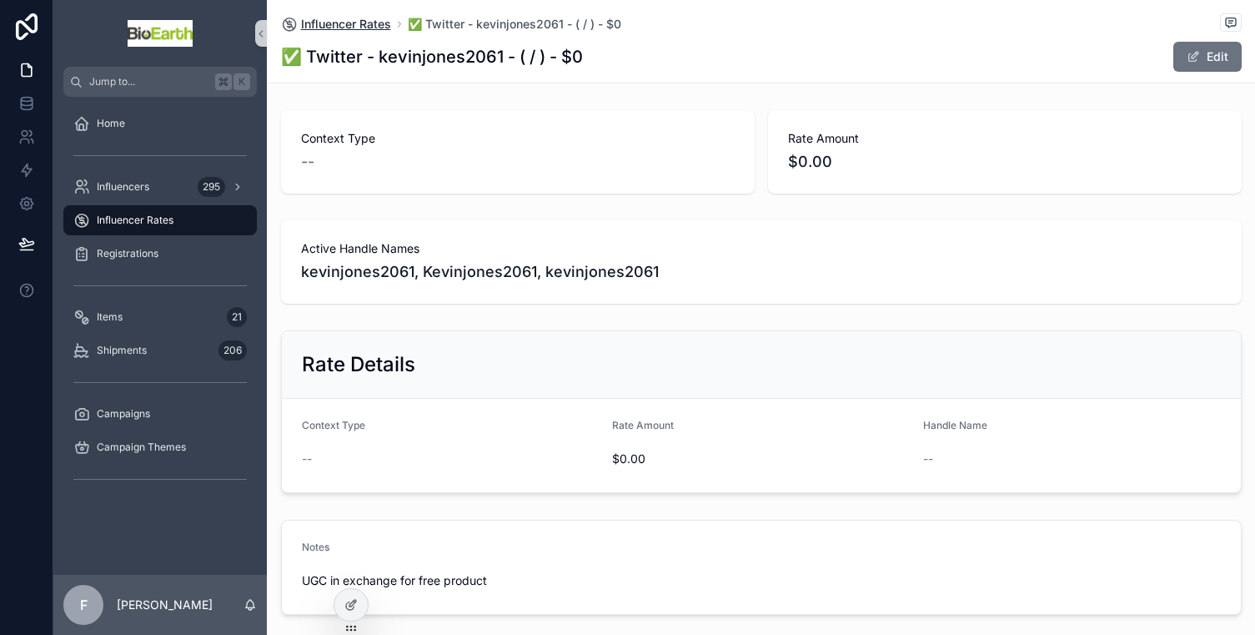
click at [364, 23] on span "Influencer Rates" at bounding box center [346, 24] width 90 height 17
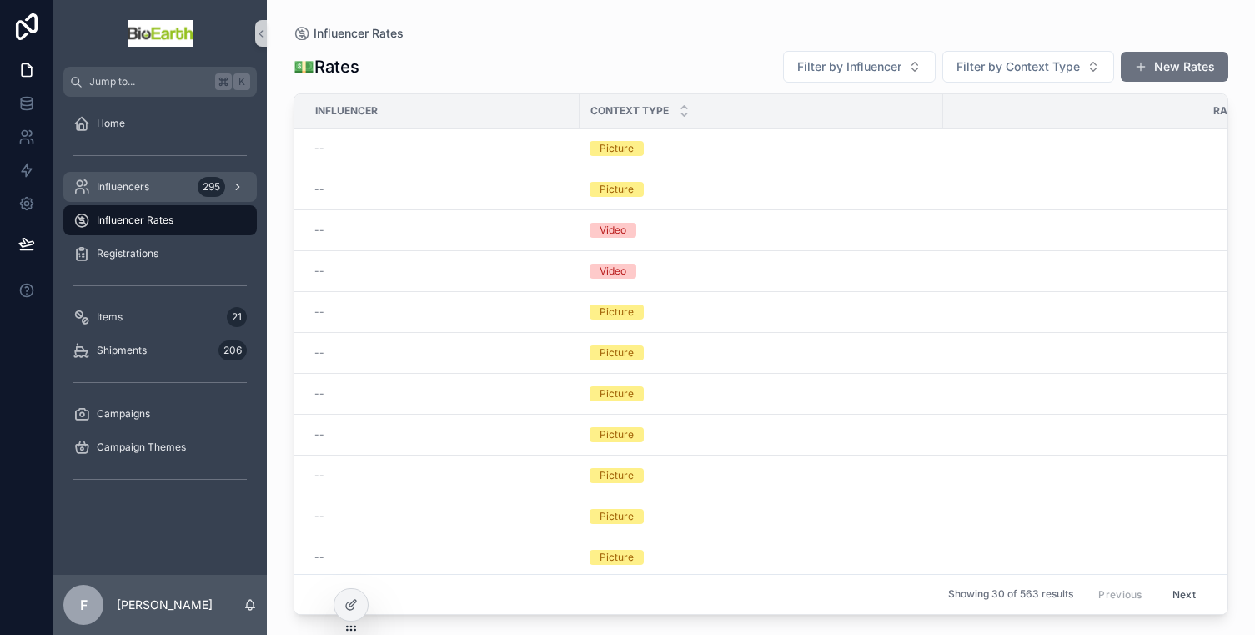
click at [144, 178] on div "Influencers 295" at bounding box center [159, 186] width 173 height 27
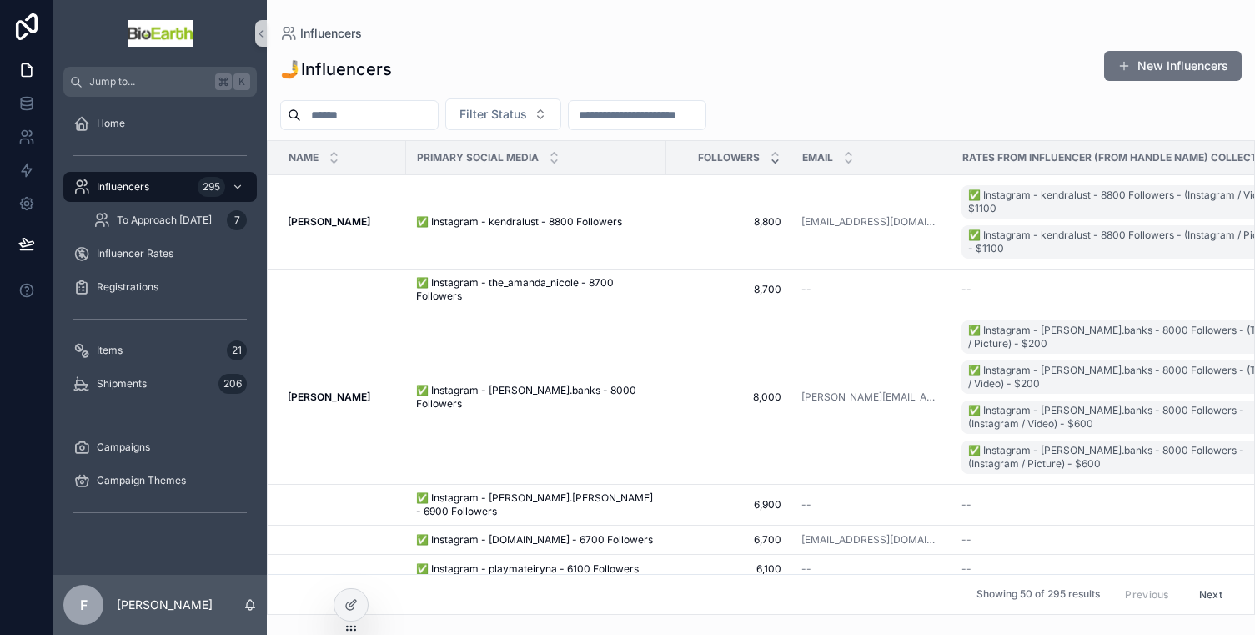
click at [376, 105] on input "scrollable content" at bounding box center [369, 114] width 137 height 23
type input "*****"
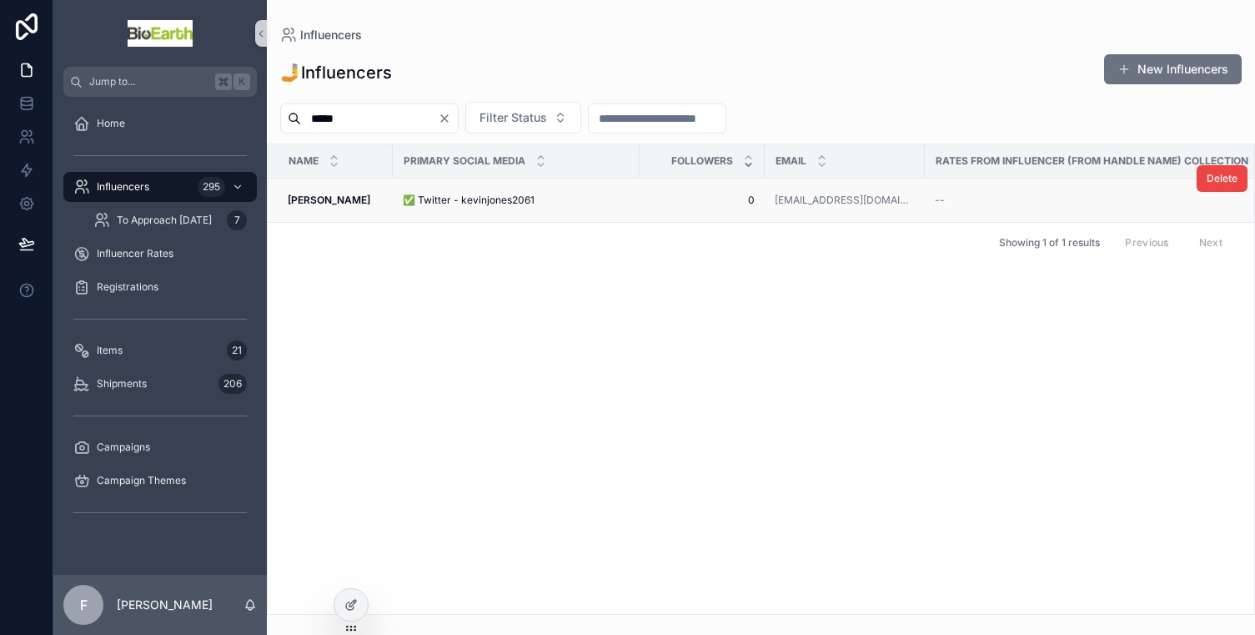
click at [432, 198] on span "✅ Twitter - kevinjones2061" at bounding box center [469, 199] width 132 height 13
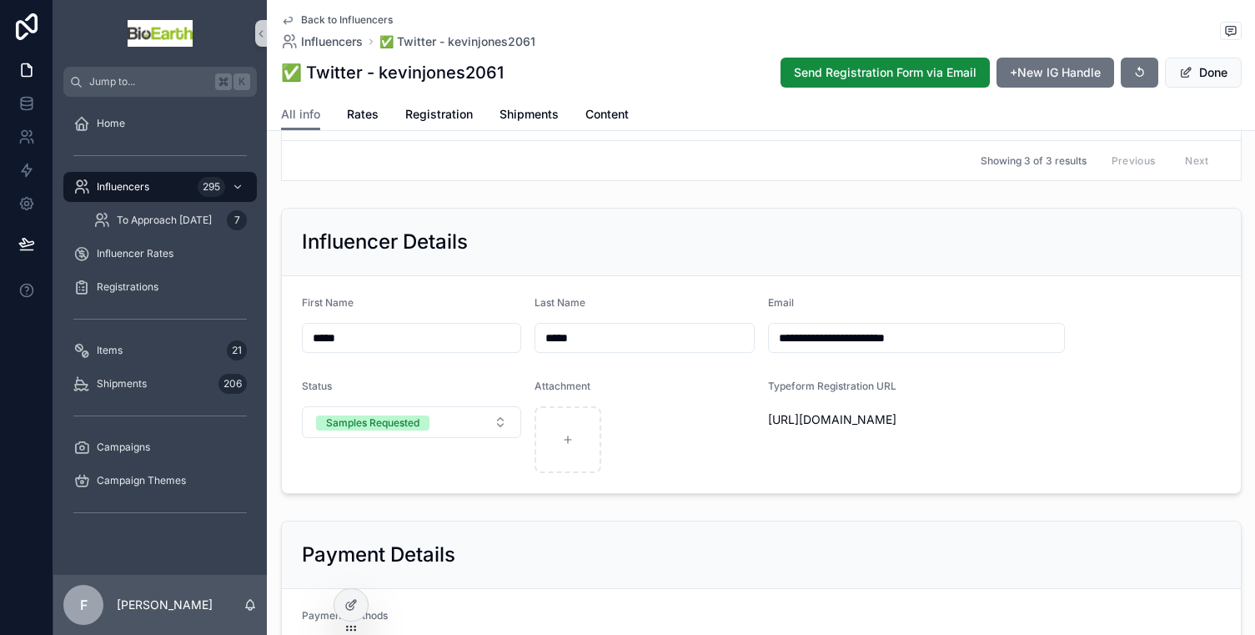
scroll to position [204, 0]
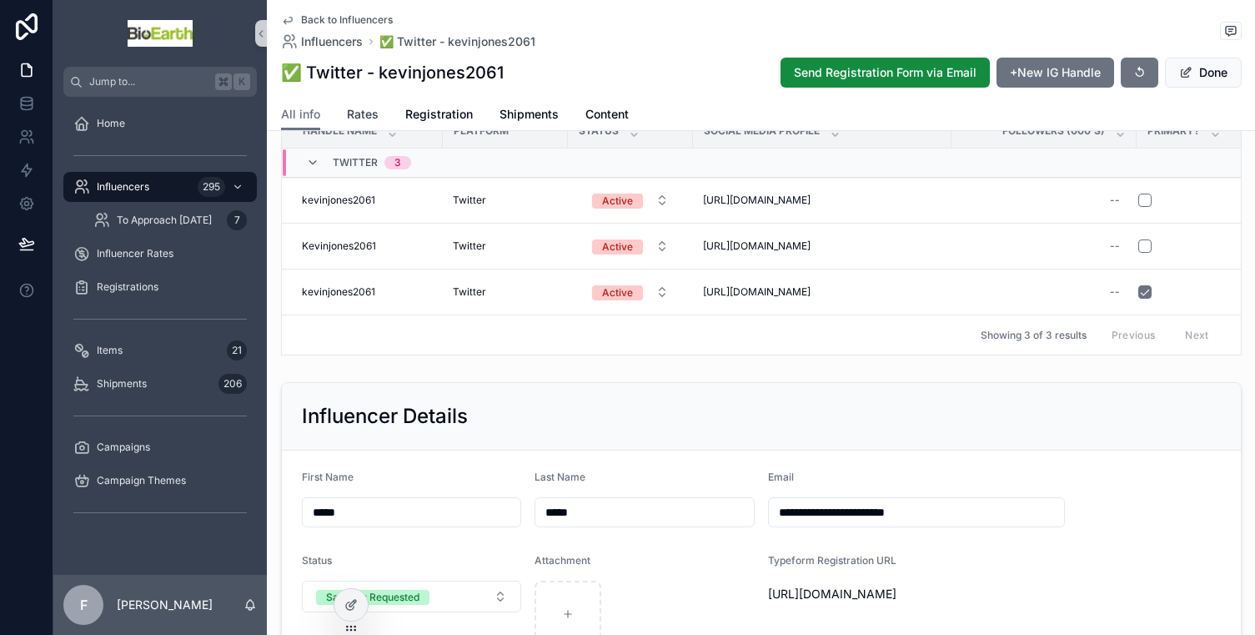
click at [361, 121] on span "Rates" at bounding box center [363, 114] width 32 height 17
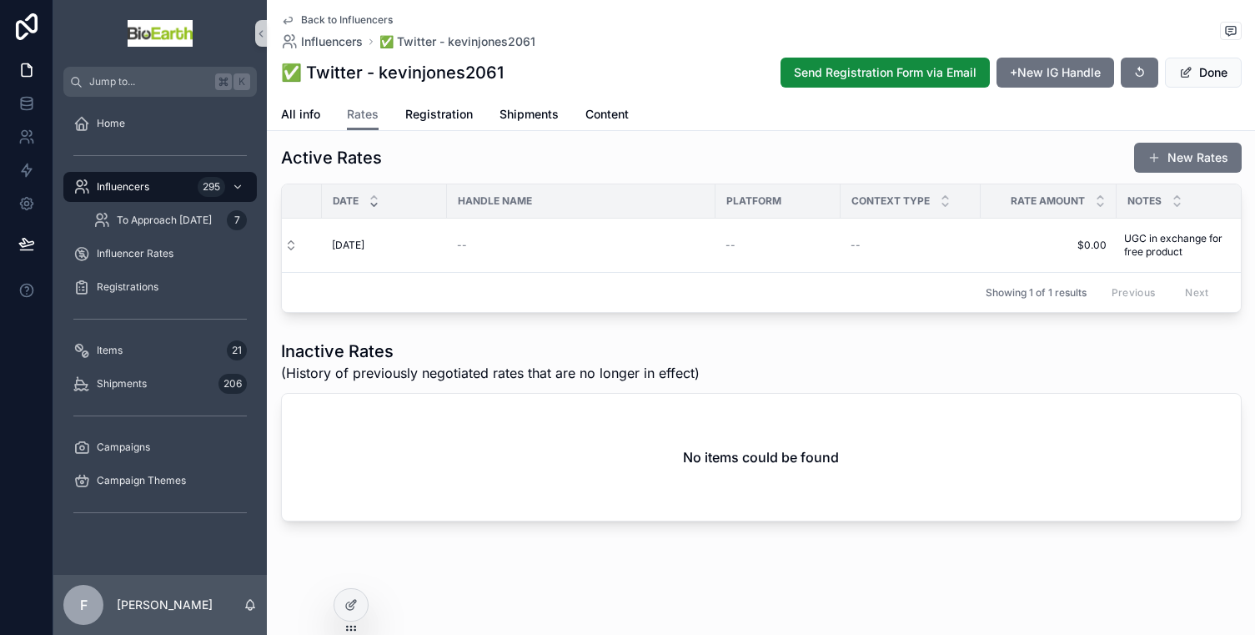
scroll to position [0, 123]
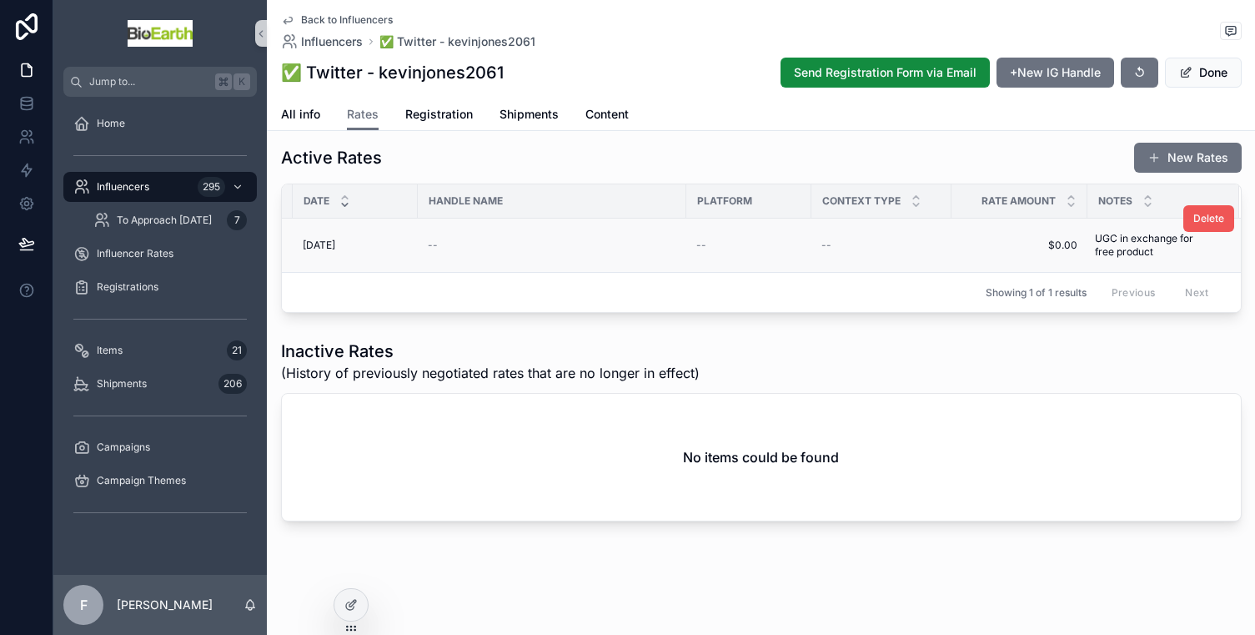
click at [1201, 213] on button "Delete" at bounding box center [1208, 218] width 51 height 27
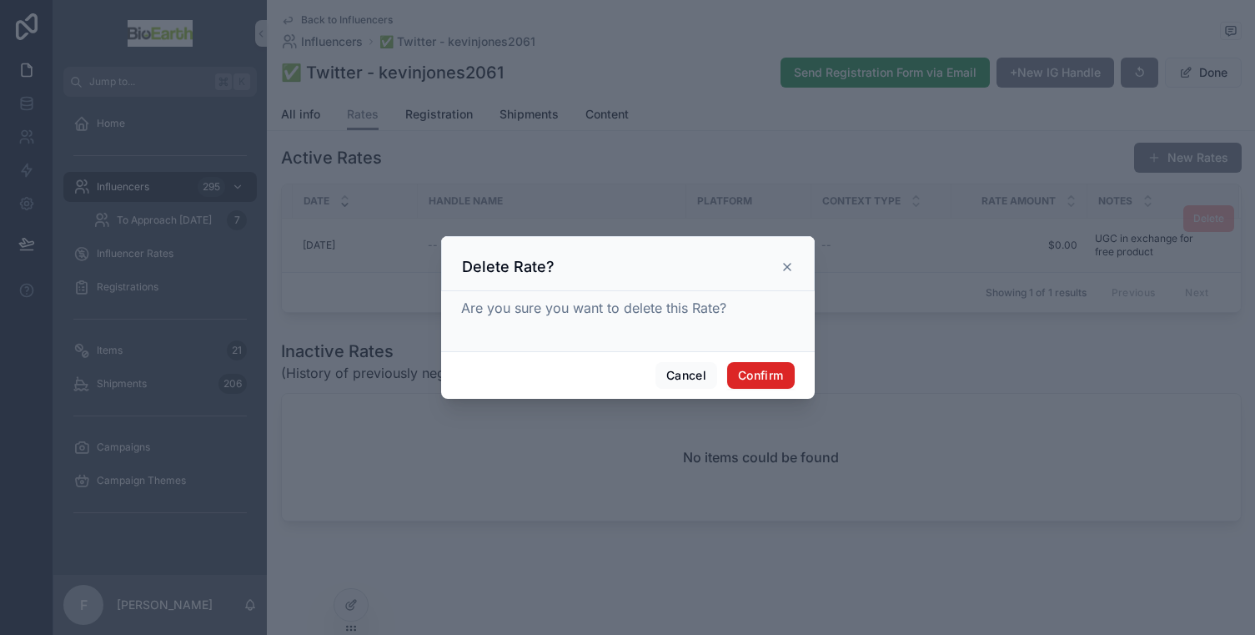
click at [769, 376] on button "Confirm" at bounding box center [760, 375] width 67 height 27
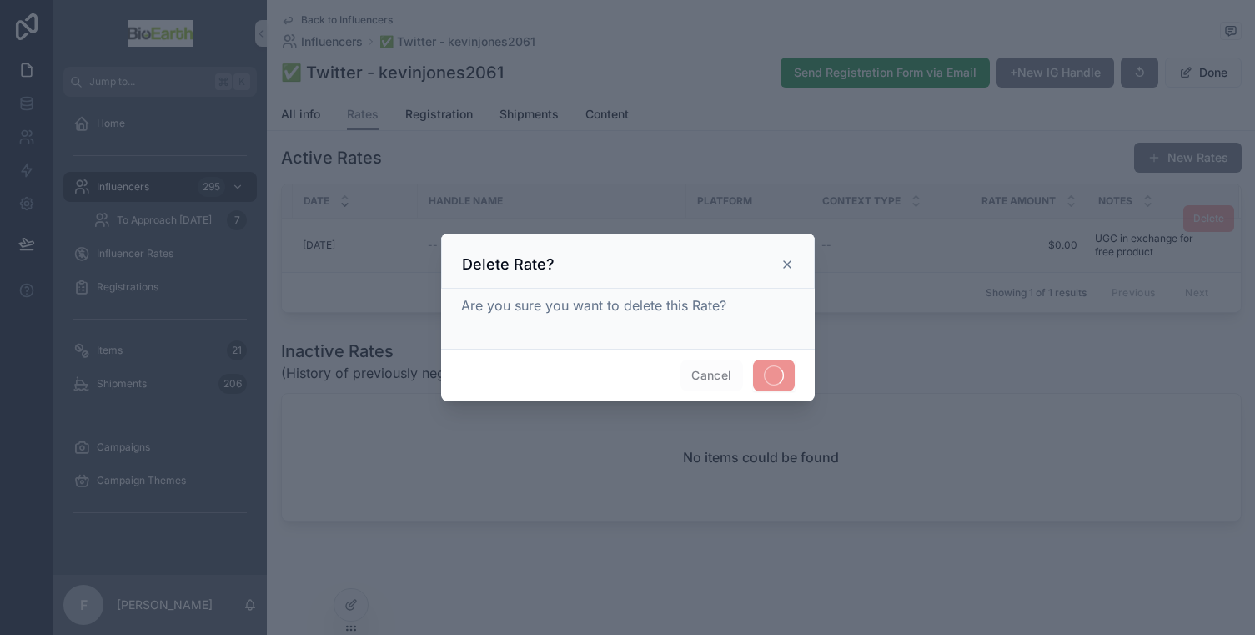
scroll to position [15, 0]
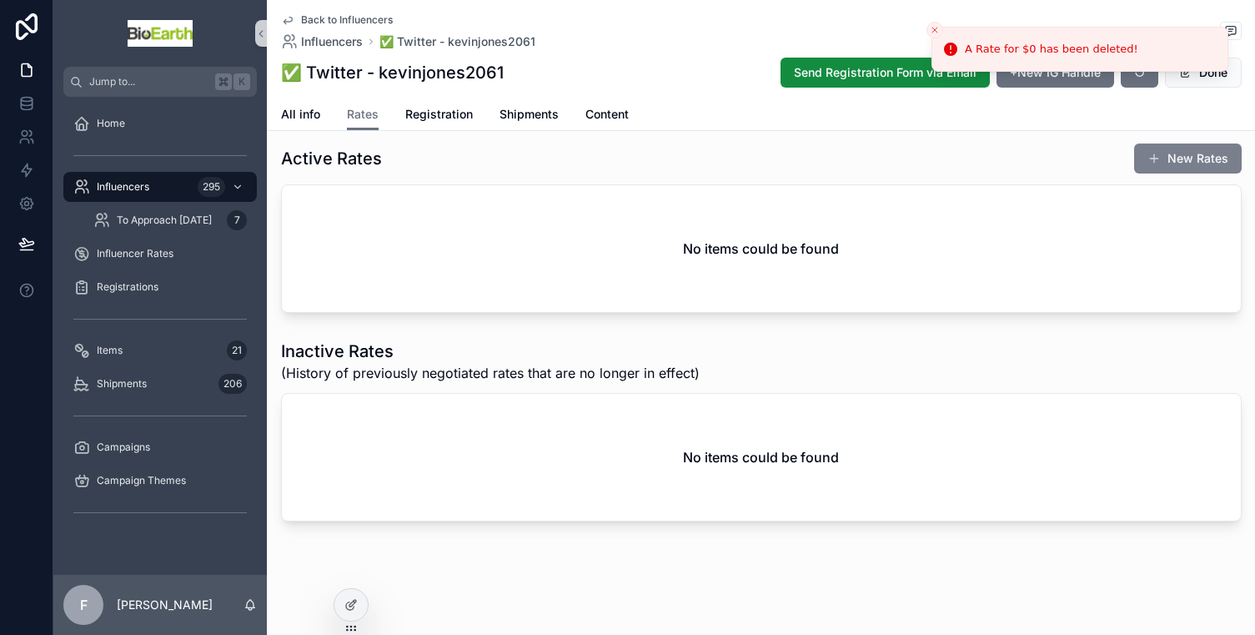
click at [1220, 155] on button "New Rates" at bounding box center [1188, 158] width 108 height 30
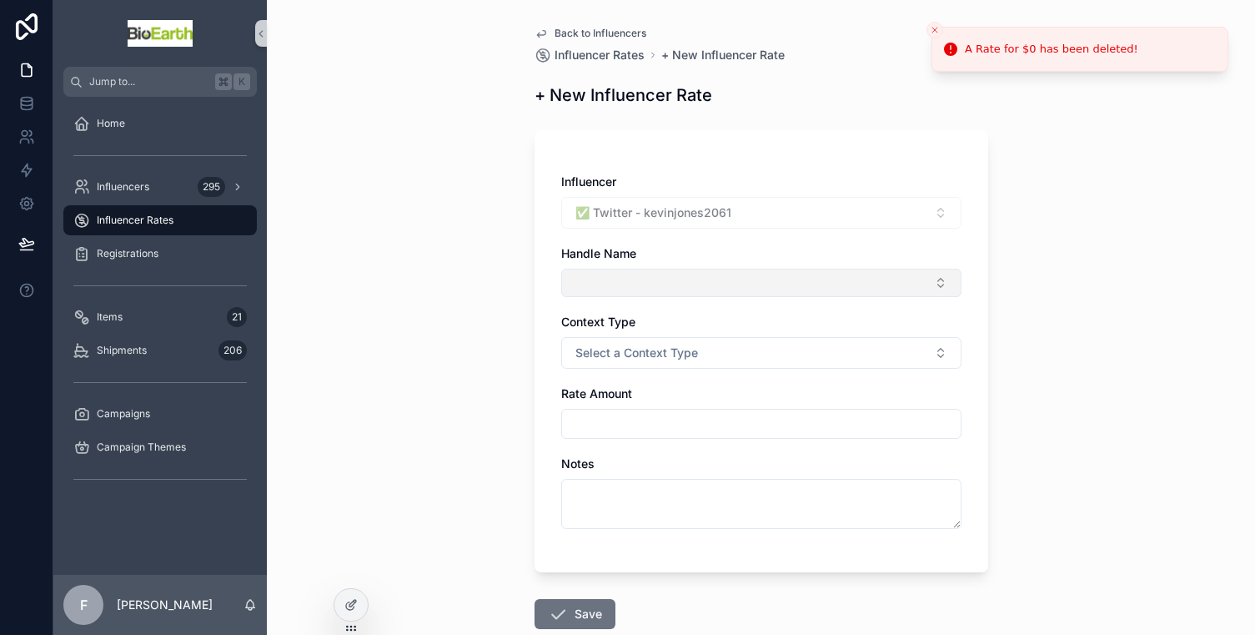
click at [725, 284] on button "Select Button" at bounding box center [761, 282] width 400 height 28
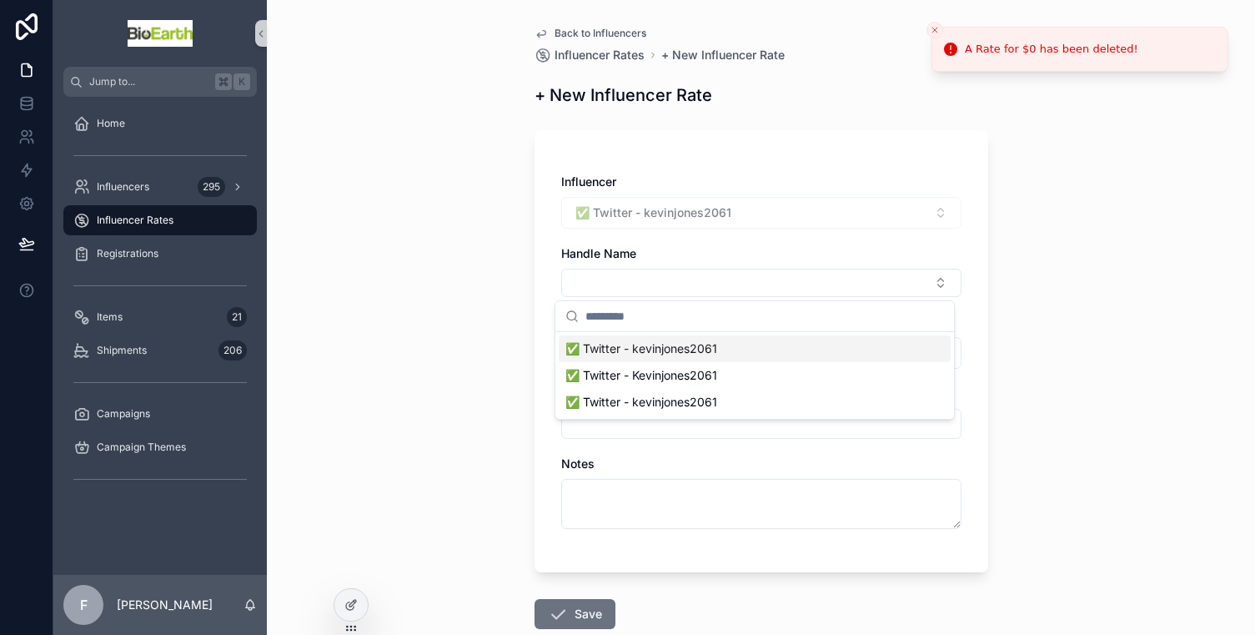
click at [717, 354] on span "✅ Twitter - kevinjones2061" at bounding box center [641, 348] width 152 height 17
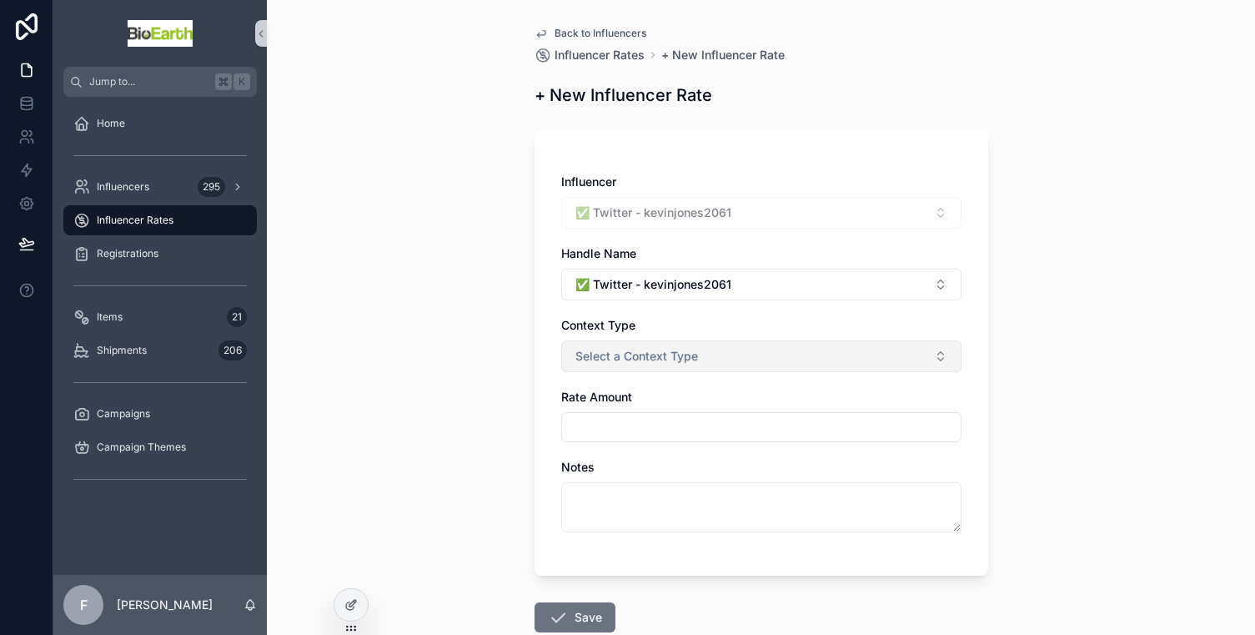
click at [679, 362] on span "Select a Context Type" at bounding box center [636, 356] width 123 height 17
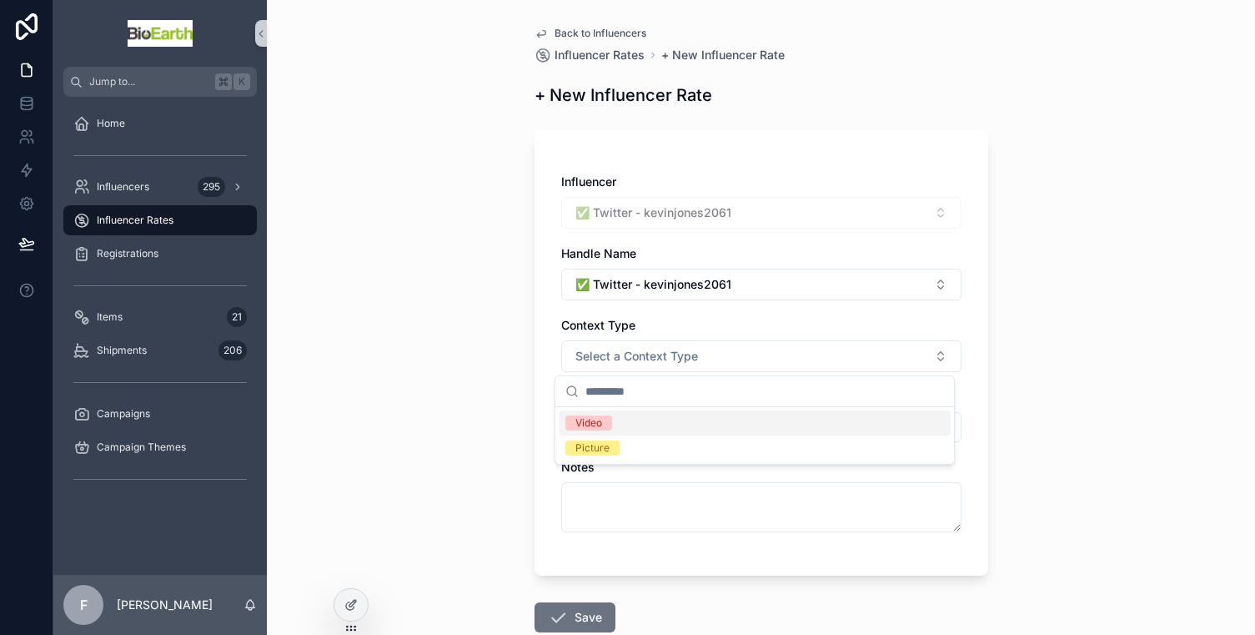
click at [651, 414] on div "Video" at bounding box center [755, 422] width 392 height 25
drag, startPoint x: 645, startPoint y: 419, endPoint x: 677, endPoint y: 414, distance: 33.0
click at [645, 419] on input "scrollable content" at bounding box center [761, 426] width 399 height 23
type input "*****"
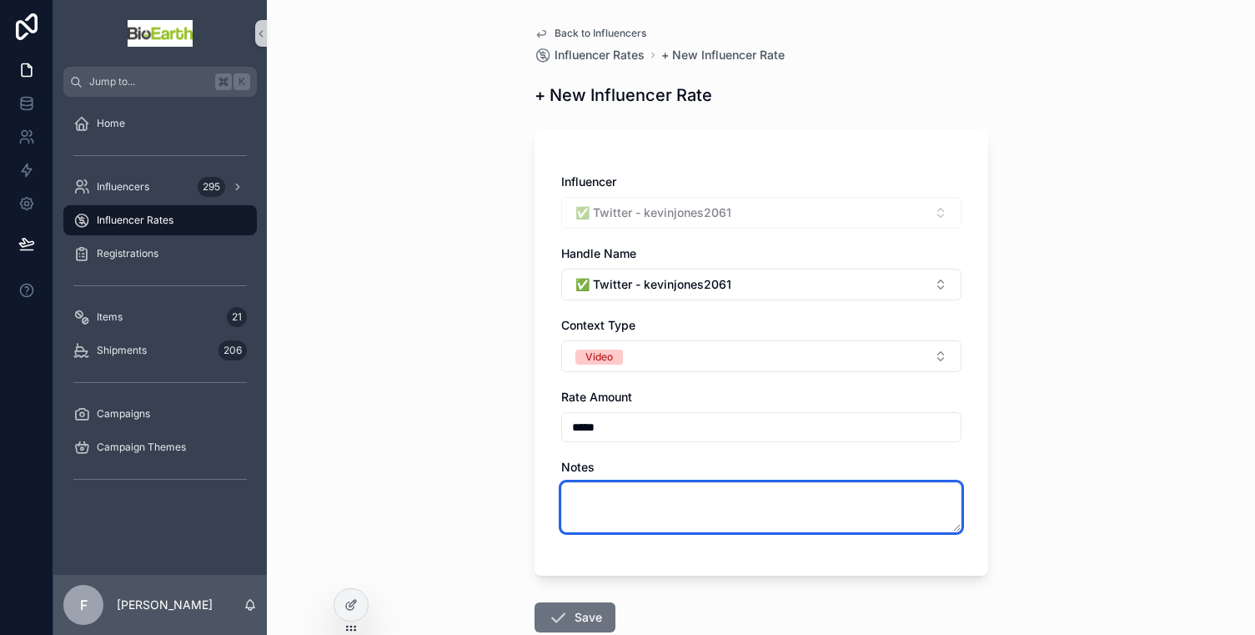
click at [648, 514] on textarea "scrollable content" at bounding box center [761, 507] width 400 height 50
type textarea "*"
type textarea "**********"
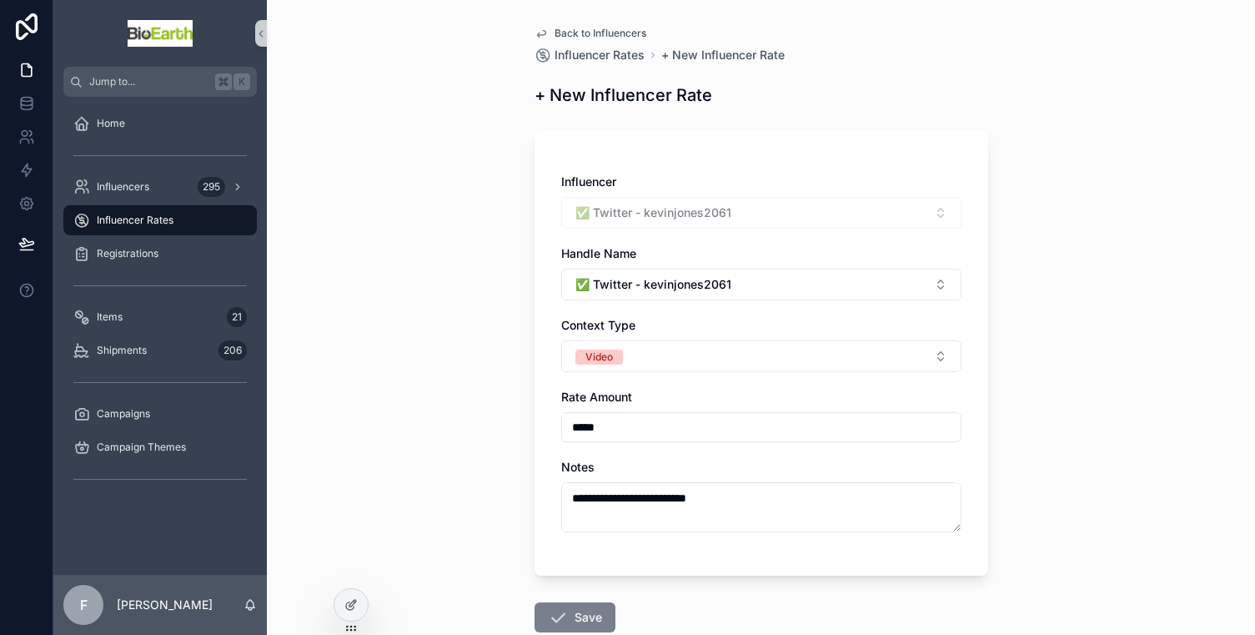
click at [587, 612] on button "Save" at bounding box center [574, 617] width 81 height 30
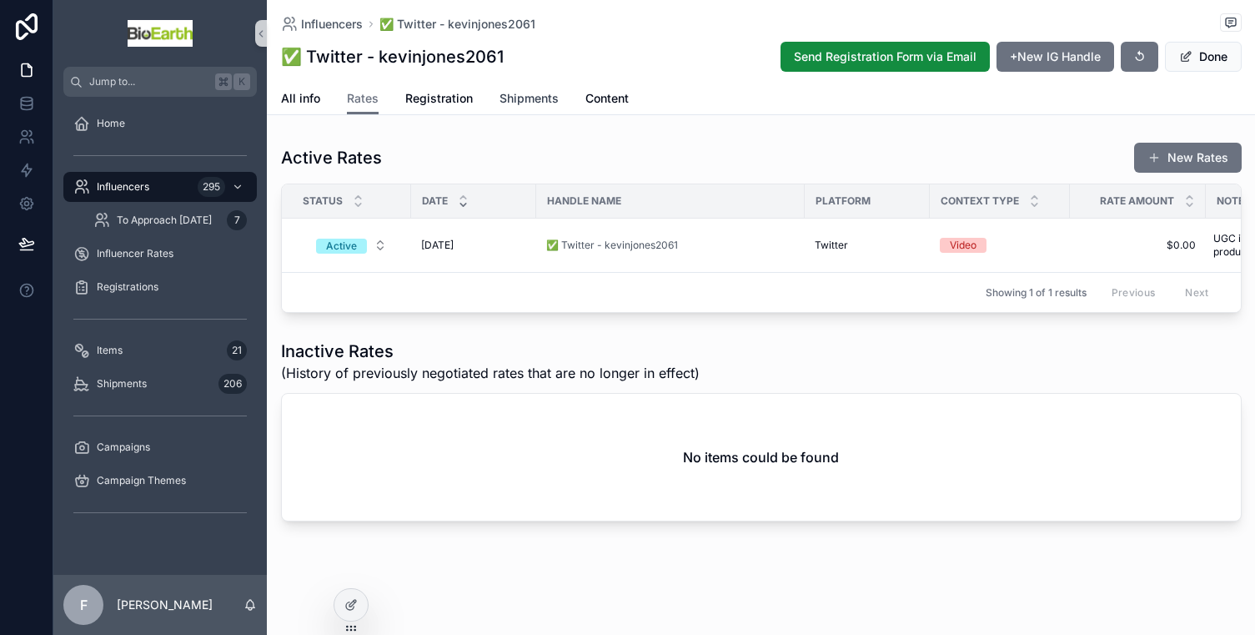
click at [524, 103] on span "Shipments" at bounding box center [528, 98] width 59 height 17
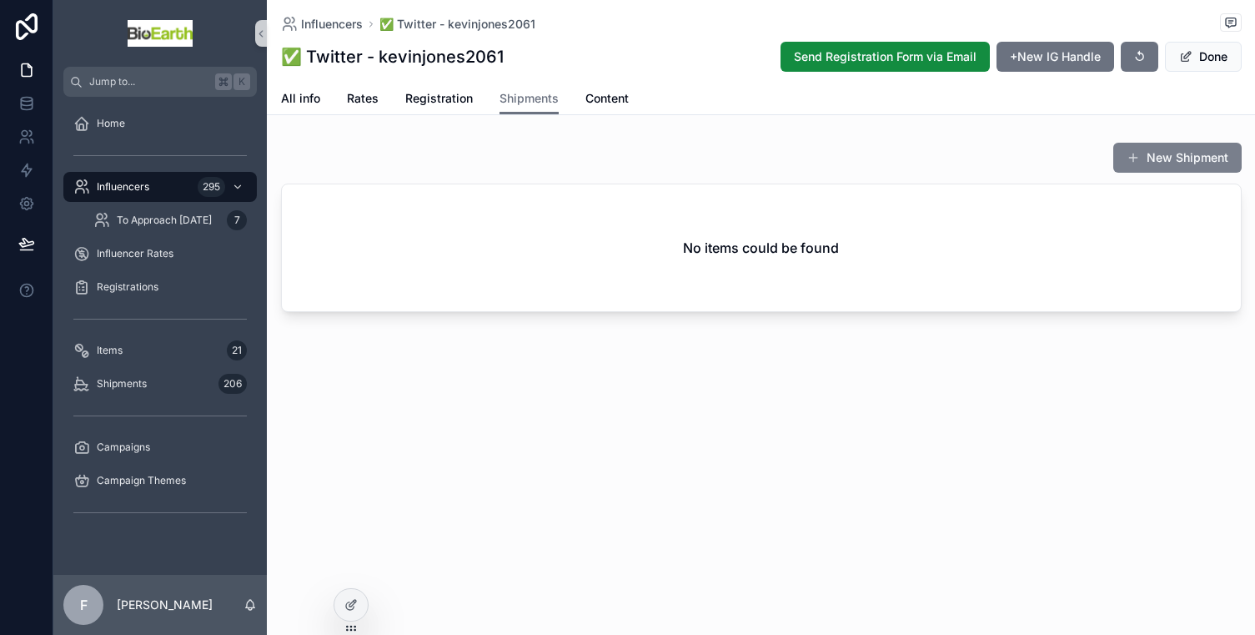
click at [1205, 148] on button "New Shipment" at bounding box center [1177, 158] width 128 height 30
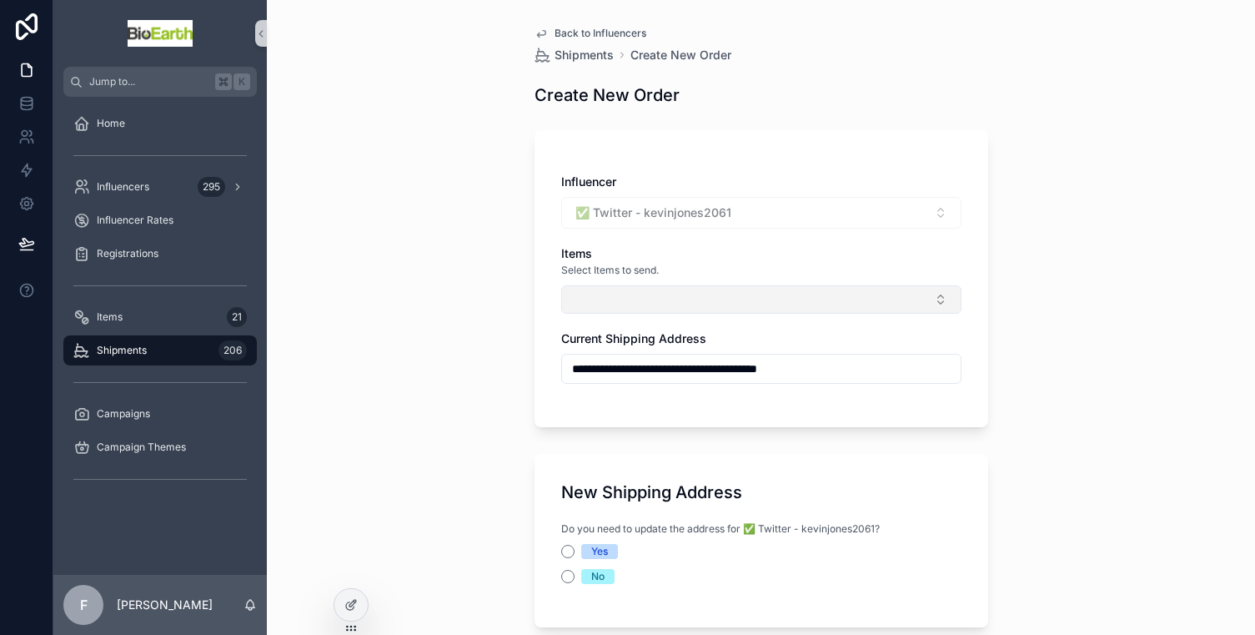
click at [669, 289] on button "Select Button" at bounding box center [761, 299] width 400 height 28
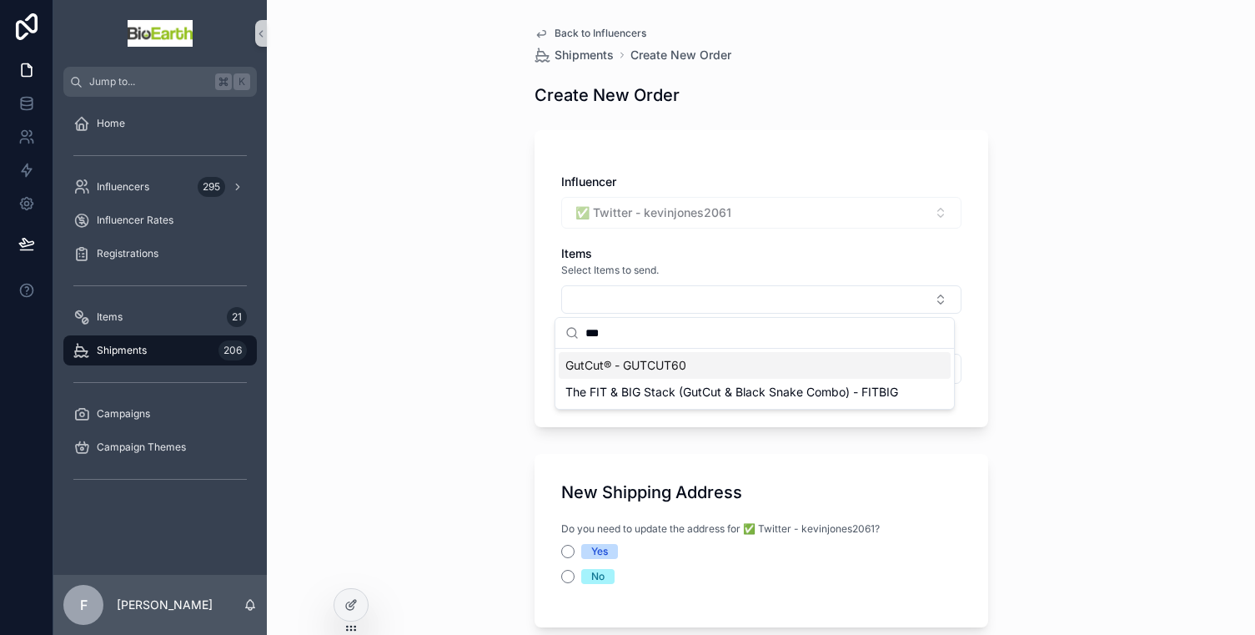
type input "***"
click at [625, 369] on span "GutCut® - GUTCUT60" at bounding box center [625, 365] width 121 height 17
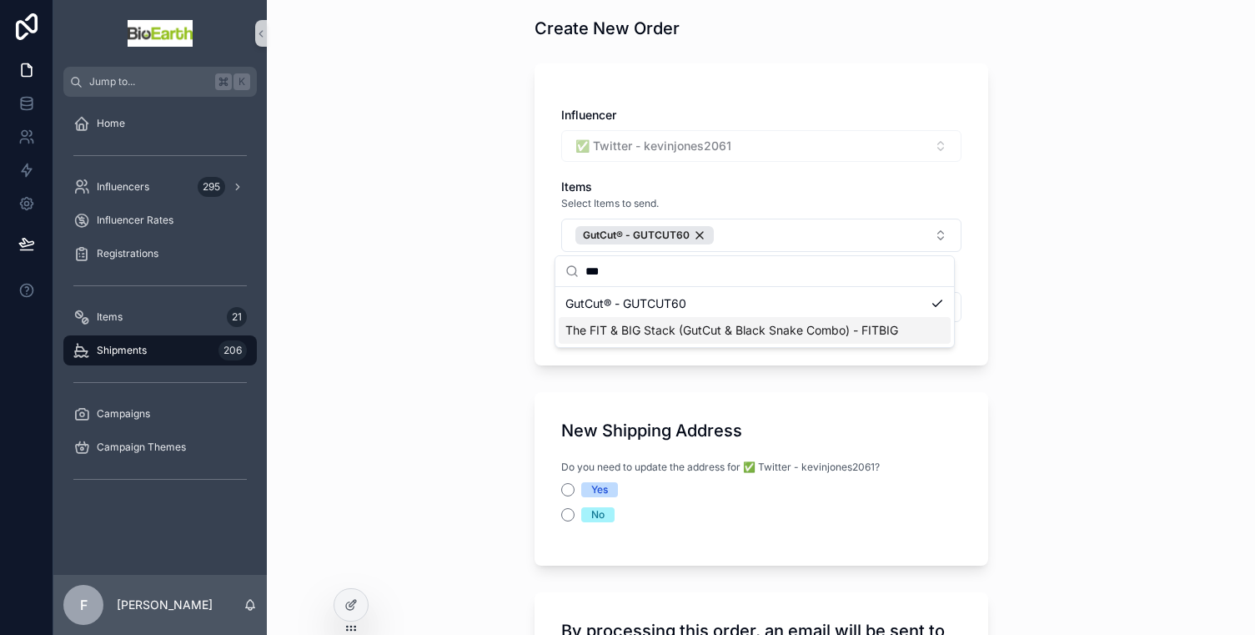
click at [463, 420] on div "**********" at bounding box center [761, 250] width 988 height 635
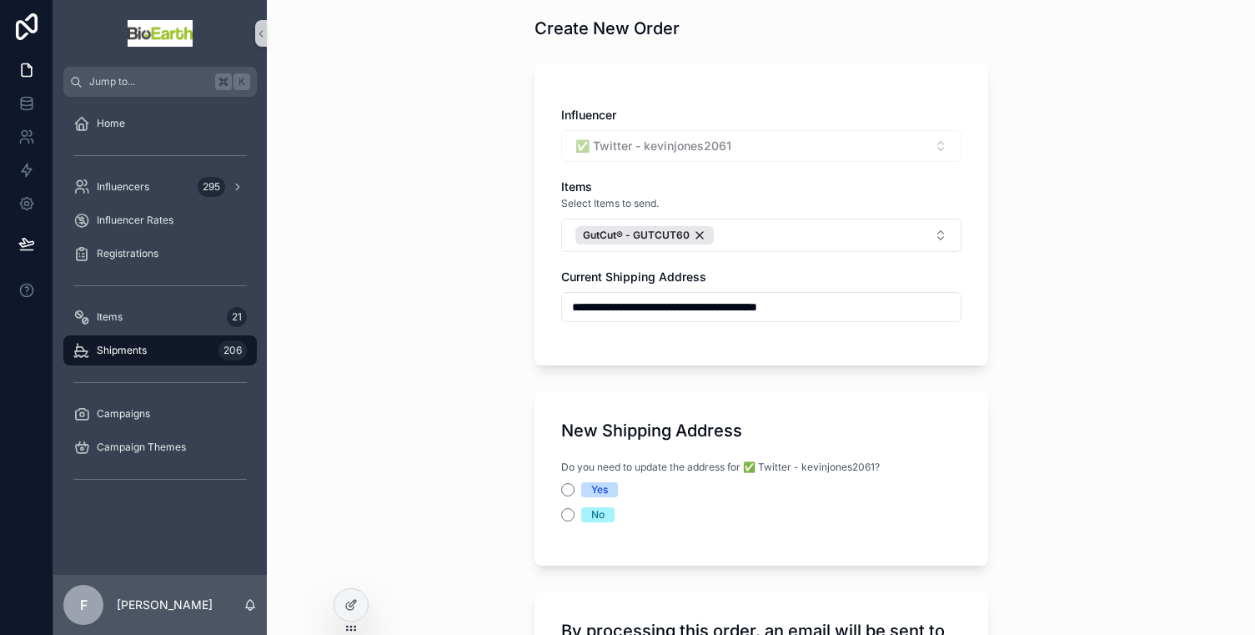
scroll to position [88, 0]
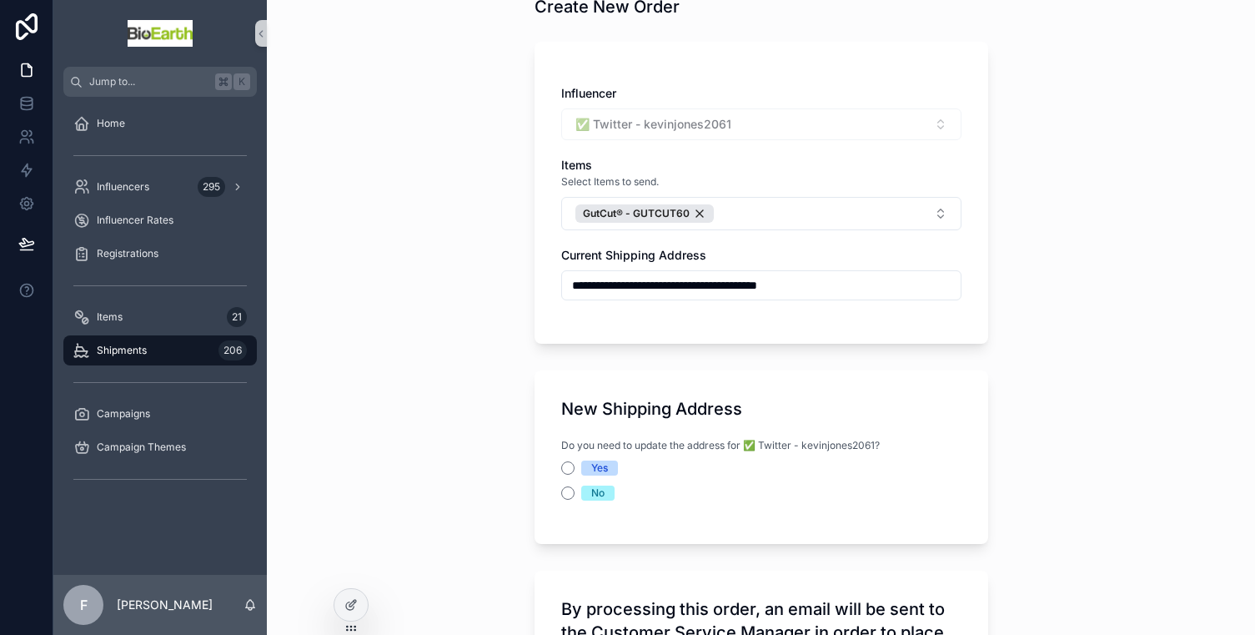
click at [568, 494] on div "No" at bounding box center [761, 492] width 400 height 15
click at [562, 489] on button "No" at bounding box center [567, 492] width 13 height 13
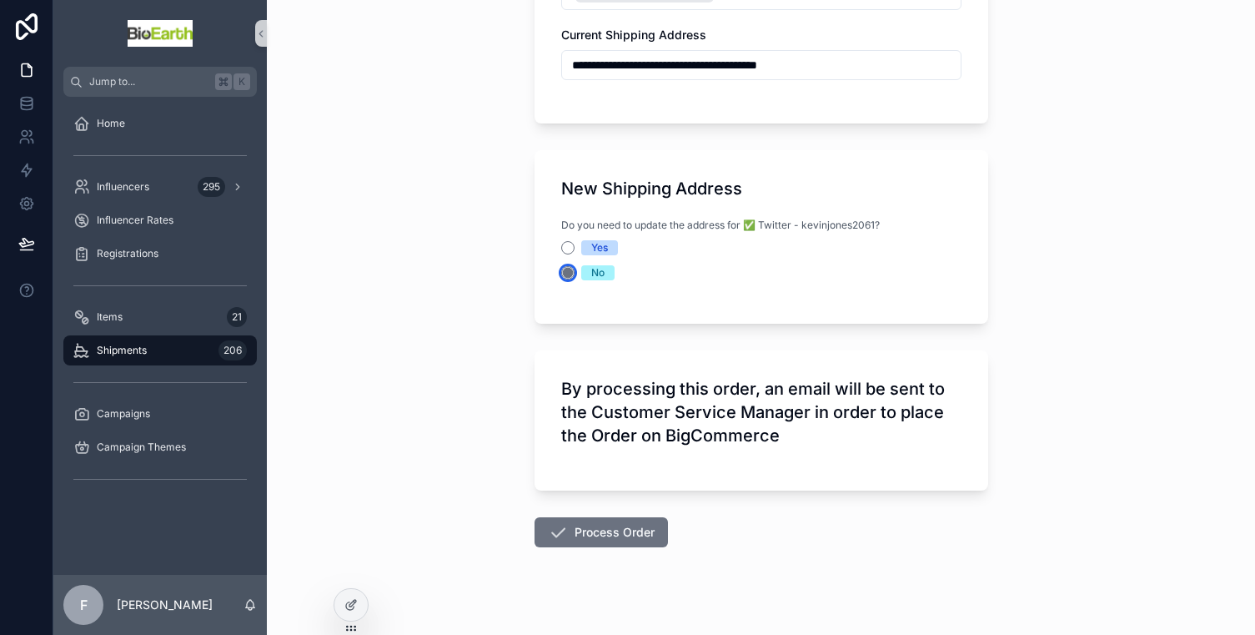
scroll to position [328, 0]
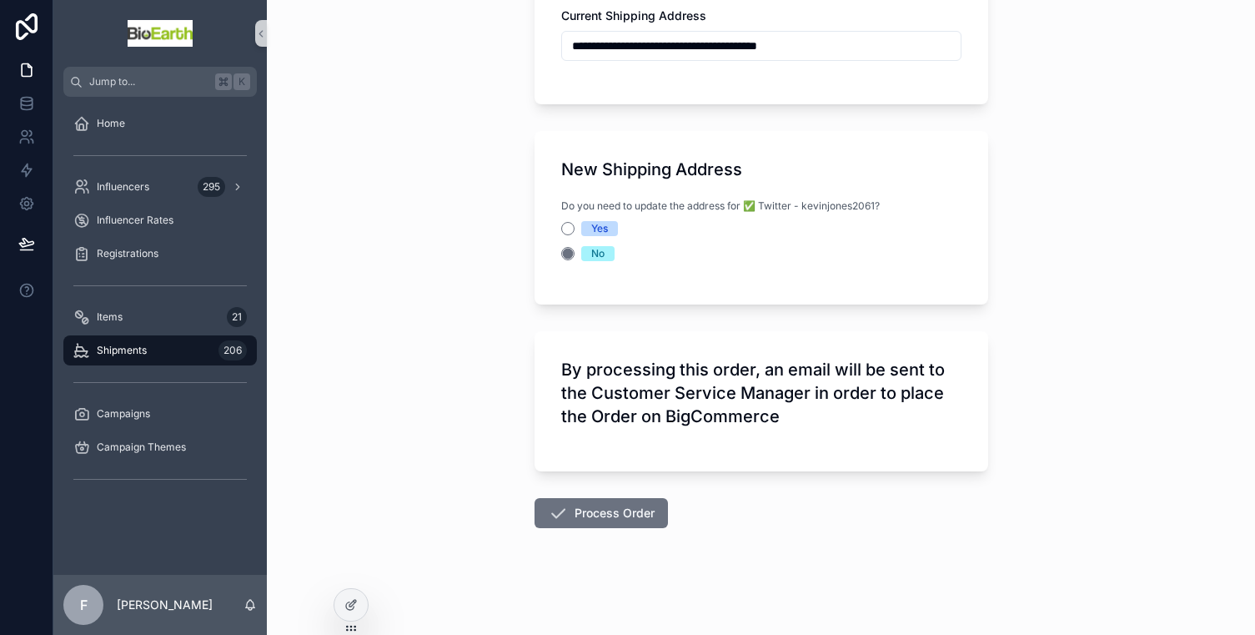
click at [567, 510] on button "Process Order" at bounding box center [600, 513] width 133 height 30
